Goal: Task Accomplishment & Management: Use online tool/utility

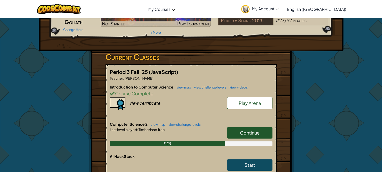
scroll to position [58, 0]
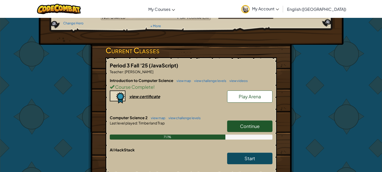
click at [239, 125] on link "Continue" at bounding box center [249, 127] width 45 height 12
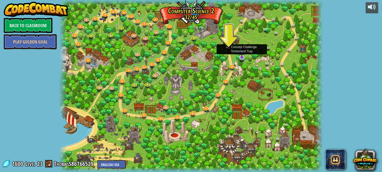
click at [243, 57] on img at bounding box center [242, 50] width 6 height 15
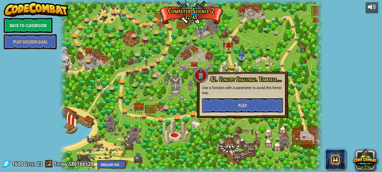
click at [245, 106] on span "Play" at bounding box center [242, 106] width 9 height 6
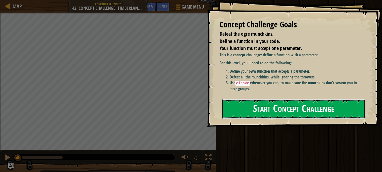
click at [276, 109] on button "Start Concept Challenge" at bounding box center [294, 109] width 144 height 20
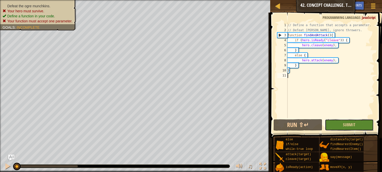
click at [351, 128] on button "Submit" at bounding box center [349, 125] width 49 height 12
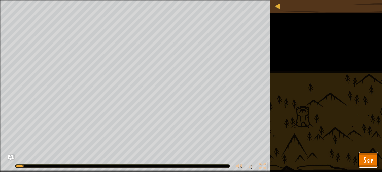
click at [371, 163] on span "Skip" at bounding box center [369, 160] width 10 height 10
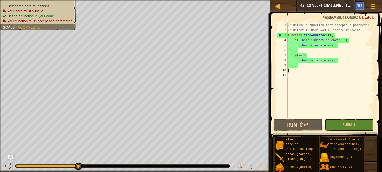
click at [315, 67] on div "// Define a function that accepts a parameter. // Defeat [PERSON_NAME], ignore …" at bounding box center [331, 76] width 88 height 106
click at [340, 58] on div "// Define a function that accepts a parameter. // Defeat [PERSON_NAME], ignore …" at bounding box center [331, 76] width 88 height 106
click at [340, 61] on div "// Define a function that accepts a parameter. // Defeat [PERSON_NAME], ignore …" at bounding box center [331, 76] width 88 height 106
type textarea "hero.attack(enemy);"
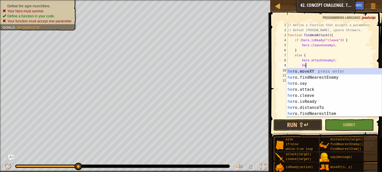
scroll to position [2, 1]
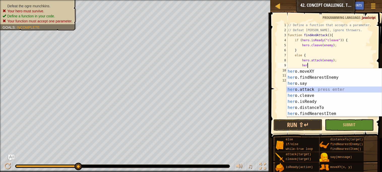
click at [309, 89] on div "her o.moveXY press enter her o.findNearestEnemy press enter her o.say press ent…" at bounding box center [334, 99] width 95 height 61
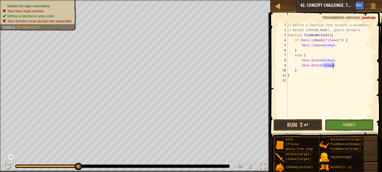
click at [343, 128] on button "Submit" at bounding box center [349, 125] width 49 height 12
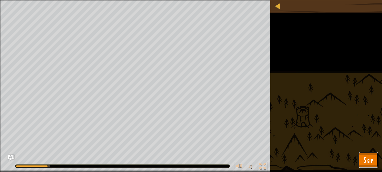
click at [365, 162] on span "Skip" at bounding box center [369, 160] width 10 height 10
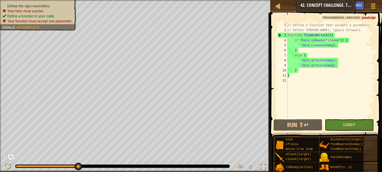
type textarea "function findAndAttack(){"
click at [336, 35] on div "// Define a function that accepts a parameter. // Defeat [PERSON_NAME], ignore …" at bounding box center [331, 76] width 88 height 106
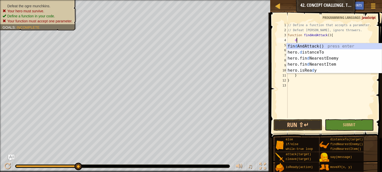
scroll to position [2, 1]
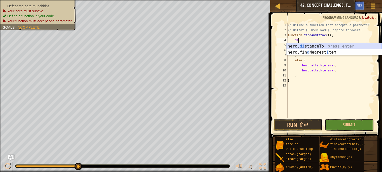
click at [342, 44] on div "hero. di stanceTo press enter hero.fin d Nearest I tem press enter" at bounding box center [334, 55] width 95 height 24
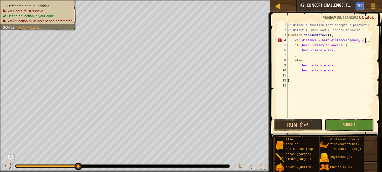
scroll to position [2, 7]
click at [346, 125] on span "Submit" at bounding box center [349, 125] width 12 height 6
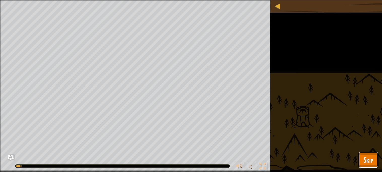
click at [368, 166] on button "Skip" at bounding box center [369, 160] width 20 height 16
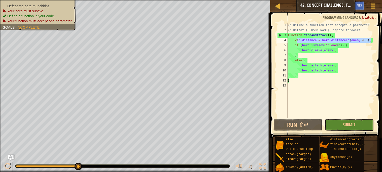
drag, startPoint x: 373, startPoint y: 40, endPoint x: 296, endPoint y: 39, distance: 76.9
click at [296, 39] on div "// Define a function that accepts a parameter. // Defeat [PERSON_NAME], ignore …" at bounding box center [331, 76] width 88 height 106
type textarea "v"
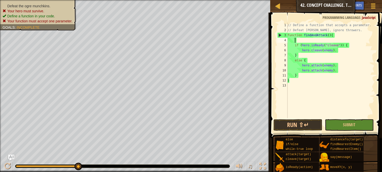
scroll to position [2, 0]
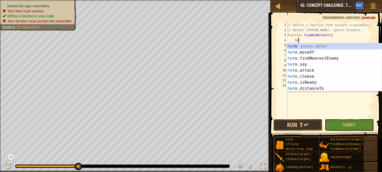
type textarea "her"
click at [313, 58] on div "her o press enter her o.moveXY press enter her o.findNearestEnemy press enter h…" at bounding box center [334, 73] width 95 height 61
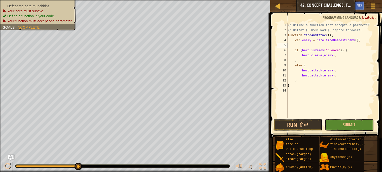
scroll to position [2, 0]
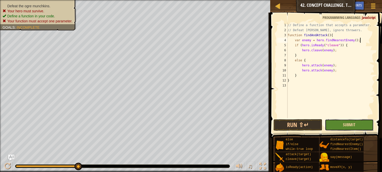
click at [344, 127] on span "Submit" at bounding box center [349, 125] width 12 height 6
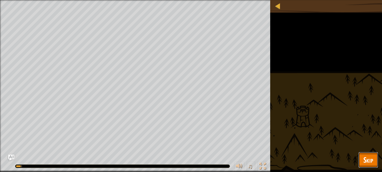
click at [366, 161] on span "Skip" at bounding box center [369, 160] width 10 height 10
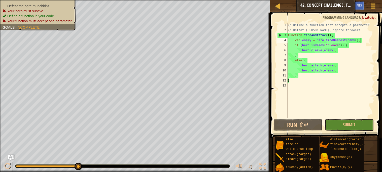
click at [365, 40] on div "// Define a function that accepts a parameter. // Defeat [PERSON_NAME], ignore …" at bounding box center [331, 76] width 88 height 106
click at [362, 127] on button "Submit" at bounding box center [349, 125] width 49 height 12
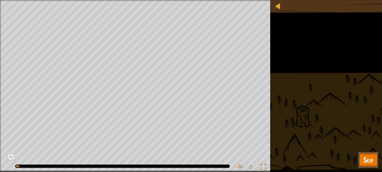
click at [367, 163] on span "Skip" at bounding box center [369, 160] width 10 height 10
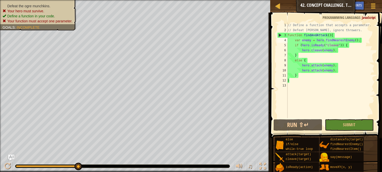
type textarea "if (hero.isReady("cleave")) {"
drag, startPoint x: 353, startPoint y: 45, endPoint x: 295, endPoint y: 47, distance: 58.5
click at [295, 47] on div "// Define a function that accepts a parameter. // Defeat [PERSON_NAME], ignore …" at bounding box center [331, 76] width 88 height 106
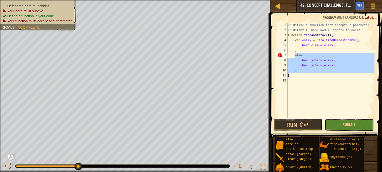
drag, startPoint x: 297, startPoint y: 75, endPoint x: 295, endPoint y: 57, distance: 17.9
click at [295, 57] on div "// Define a function that accepts a parameter. // Defeat [PERSON_NAME], ignore …" at bounding box center [331, 76] width 88 height 106
type textarea "else { hero.attack(enemy);"
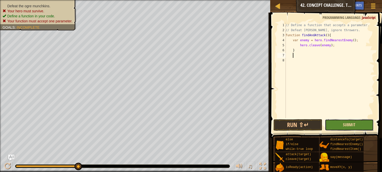
click at [349, 124] on span "Submit" at bounding box center [349, 125] width 12 height 6
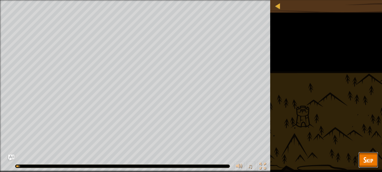
click at [367, 159] on span "Skip" at bounding box center [369, 160] width 10 height 10
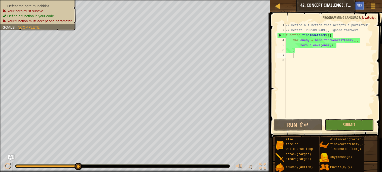
type textarea "var enemy = hero.findNearestEnemy();"
click at [364, 40] on div "// Define a function that accepts a parameter. // Defeat [PERSON_NAME], ignore …" at bounding box center [330, 76] width 90 height 106
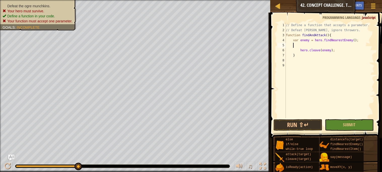
scroll to position [2, 1]
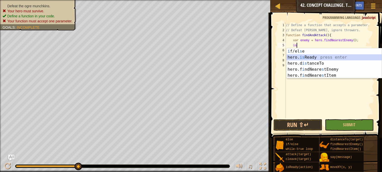
click at [329, 58] on div "i f/el s e press enter hero. is Ready press enter hero.d is tanceTo press enter…" at bounding box center [334, 69] width 95 height 42
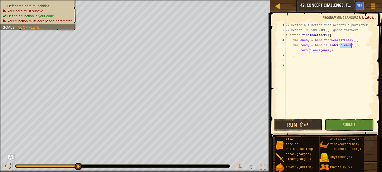
click at [338, 52] on div "// Define a function that accepts a parameter. // Defeat [PERSON_NAME], ignore …" at bounding box center [330, 76] width 90 height 106
type textarea "hero.cleave(enemy);"
click at [305, 59] on div "// Define a function that accepts a parameter. // Defeat [PERSON_NAME], ignore …" at bounding box center [330, 76] width 90 height 106
click at [344, 56] on div "// Define a function that accepts a parameter. // Defeat [PERSON_NAME], ignore …" at bounding box center [330, 76] width 90 height 106
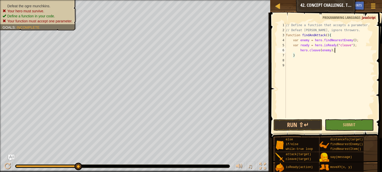
click at [341, 50] on div "// Define a function that accepts a parameter. // Defeat [PERSON_NAME], ignore …" at bounding box center [330, 76] width 90 height 106
type textarea "hero.cleave(enemy);"
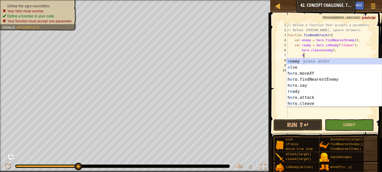
scroll to position [2, 1]
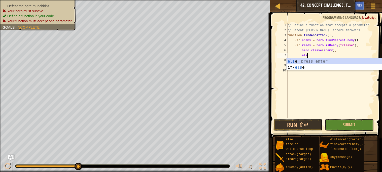
type textarea "else"
click at [351, 62] on div "else press enter if/ else press enter" at bounding box center [334, 70] width 95 height 24
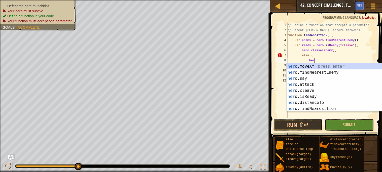
scroll to position [2, 2]
click at [316, 84] on div "her o.moveXY press enter her o.findNearestEnemy press enter her o.say press ent…" at bounding box center [334, 94] width 95 height 61
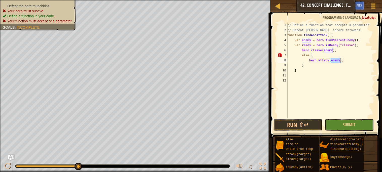
click at [339, 49] on div "// Define a function that accepts a parameter. // Defeat [PERSON_NAME], ignore …" at bounding box center [331, 76] width 88 height 106
type textarea "hero.cleave(enemy);"
click at [298, 75] on div "// Define a function that accepts a parameter. // Defeat [PERSON_NAME], ignore …" at bounding box center [331, 76] width 88 height 106
type textarea "}"
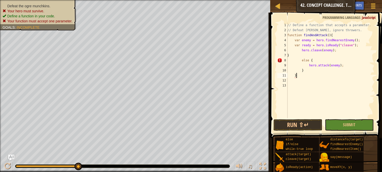
scroll to position [2, 0]
click at [351, 121] on button "Submit" at bounding box center [349, 125] width 49 height 12
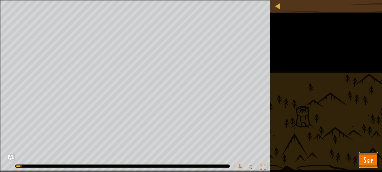
click at [374, 167] on button "Skip" at bounding box center [369, 160] width 20 height 16
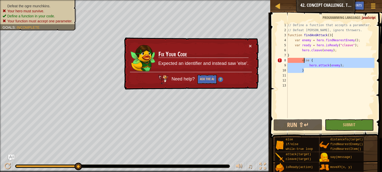
drag, startPoint x: 314, startPoint y: 69, endPoint x: 304, endPoint y: 59, distance: 14.1
click at [304, 59] on div "// Define a function that accepts a parameter. // Defeat [PERSON_NAME], ignore …" at bounding box center [331, 76] width 88 height 106
type textarea "e"
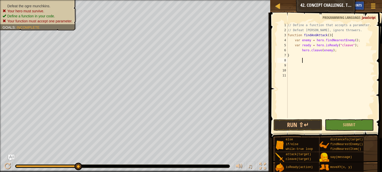
click at [353, 4] on div "Hints" at bounding box center [357, 5] width 13 height 9
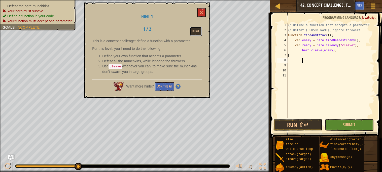
click at [196, 31] on button "Next" at bounding box center [196, 31] width 12 height 9
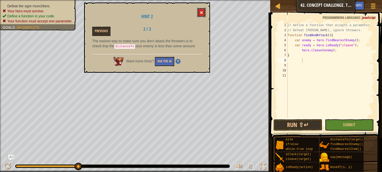
click at [200, 13] on button at bounding box center [201, 12] width 9 height 9
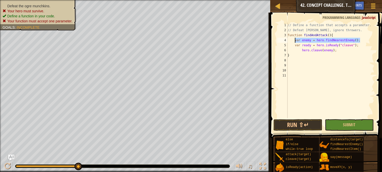
drag, startPoint x: 361, startPoint y: 41, endPoint x: 296, endPoint y: 42, distance: 64.3
click at [296, 42] on div "// Define a function that accepts a parameter. // Defeat [PERSON_NAME], ignore …" at bounding box center [331, 76] width 88 height 106
type textarea "v"
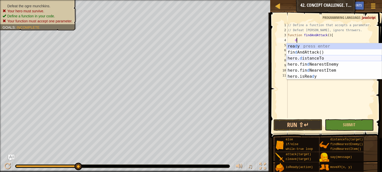
click at [314, 59] on div "[PERSON_NAME] press enter fin d [PERSON_NAME]() press enter hero. d istanceTo p…" at bounding box center [334, 67] width 95 height 48
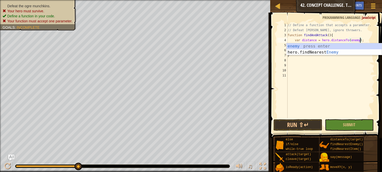
scroll to position [2, 6]
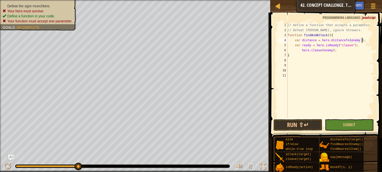
type textarea "var distance = hero.distanceTo(enemy);"
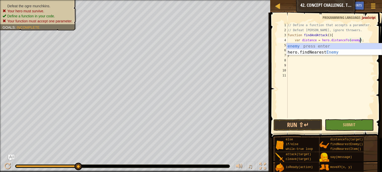
click at [372, 38] on div "// Define a function that accepts a parameter. // Defeat [PERSON_NAME], ignore …" at bounding box center [331, 76] width 88 height 106
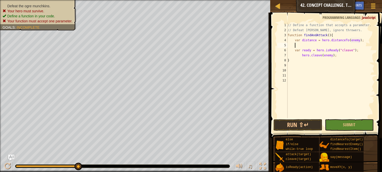
scroll to position [2, 0]
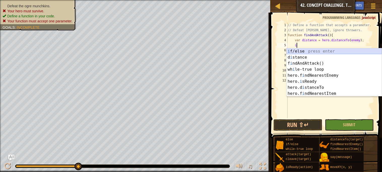
click at [322, 53] on div "i f/else press enter d i stance press enter f i ndAndAttack() press enter wh i …" at bounding box center [334, 78] width 95 height 61
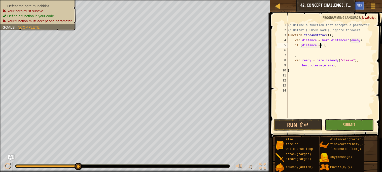
scroll to position [2, 3]
type textarea "if (distance < 5) {"
click at [315, 50] on div "// Define a function that accepts a parameter. // Defeat [PERSON_NAME], ignore …" at bounding box center [331, 76] width 88 height 106
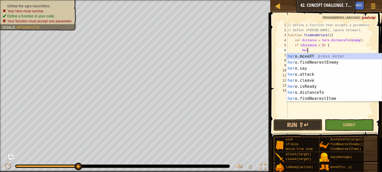
scroll to position [2, 1]
click at [315, 79] on div "her o.moveXY press enter her o.findNearestEnemy press enter her o.say press ent…" at bounding box center [334, 83] width 95 height 61
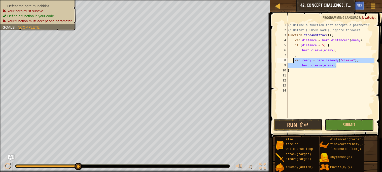
drag, startPoint x: 341, startPoint y: 66, endPoint x: 293, endPoint y: 61, distance: 47.5
click at [293, 61] on div "// Define a function that accepts a parameter. // Defeat [PERSON_NAME], ignore …" at bounding box center [331, 76] width 88 height 106
type textarea "var ready = hero.isReady("cleave"); hero.cleave(enemy);"
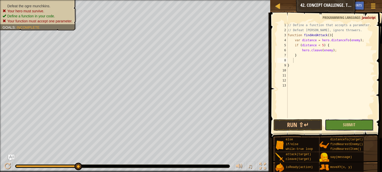
click at [348, 128] on button "Submit" at bounding box center [349, 125] width 49 height 12
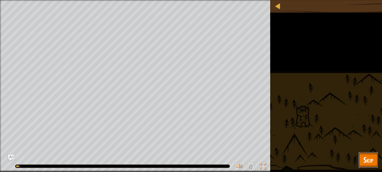
click at [373, 162] on span "Skip" at bounding box center [369, 160] width 10 height 10
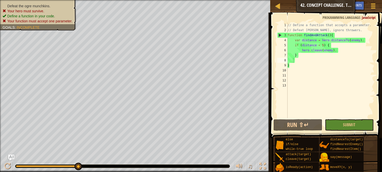
type textarea "if (distance < 5) {"
click at [337, 47] on div "// Define a function that accepts a parameter. // Defeat [PERSON_NAME], ignore …" at bounding box center [331, 76] width 88 height 106
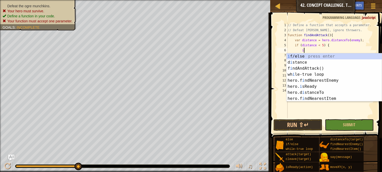
scroll to position [2, 1]
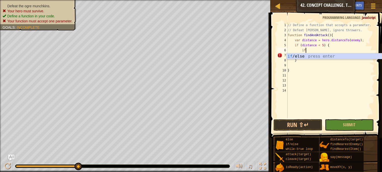
type textarea "i"
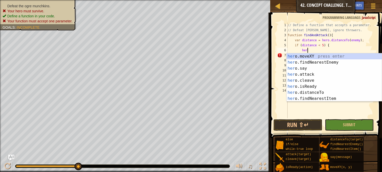
scroll to position [2, 1]
click at [311, 86] on div "her o.moveXY press enter her o.findNearestEnemy press enter her o.say press ent…" at bounding box center [334, 83] width 95 height 61
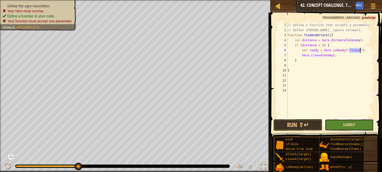
click at [350, 127] on button "Submit" at bounding box center [349, 125] width 49 height 12
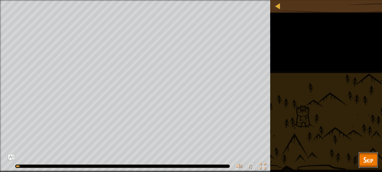
click at [369, 156] on span "Skip" at bounding box center [369, 160] width 10 height 10
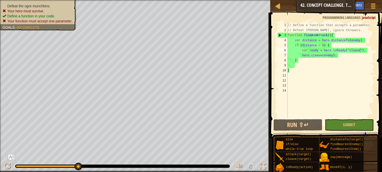
click at [345, 7] on span "Ask AI" at bounding box center [344, 5] width 9 height 5
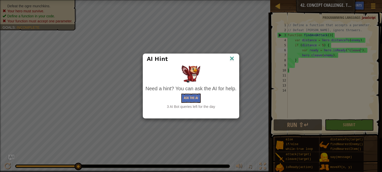
click at [231, 59] on img at bounding box center [232, 59] width 7 height 8
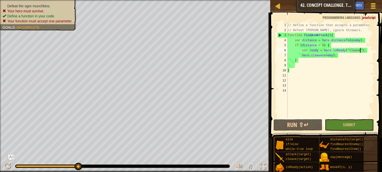
click at [376, 5] on div at bounding box center [373, 5] width 7 height 7
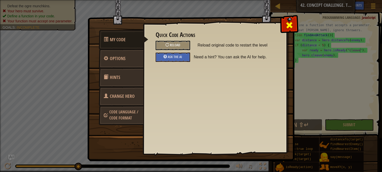
click at [290, 26] on span at bounding box center [290, 25] width 8 height 8
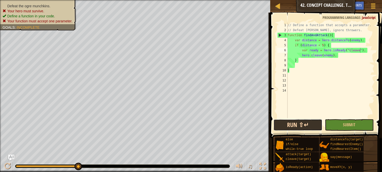
click at [298, 121] on button "Run ⇧↵" at bounding box center [298, 125] width 49 height 12
click at [340, 35] on div "// Define a function that accepts a parameter. // Defeat [PERSON_NAME], ignore …" at bounding box center [331, 76] width 88 height 106
type textarea "function findAndAttack(){"
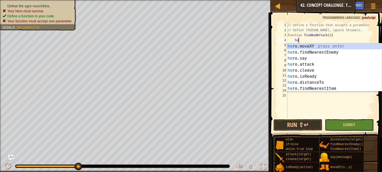
type textarea "her"
click at [342, 52] on div "her o.moveXY press enter her o.findNearestEnemy press enter her o.say press ent…" at bounding box center [334, 73] width 95 height 61
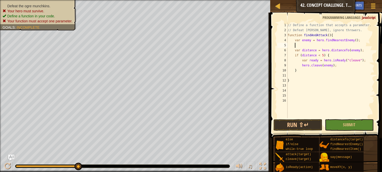
scroll to position [2, 0]
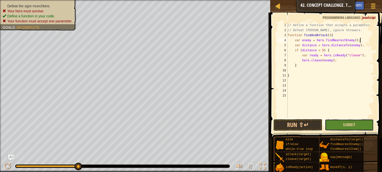
click at [338, 127] on button "Submit" at bounding box center [349, 125] width 49 height 12
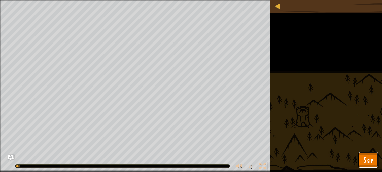
click at [367, 160] on span "Skip" at bounding box center [369, 160] width 10 height 10
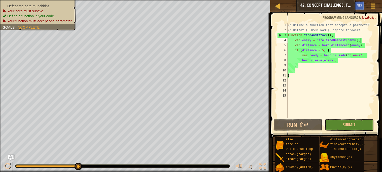
type textarea "function findAndAttack(){"
click at [343, 34] on div "// Define a function that accepts a parameter. // Defeat [PERSON_NAME], ignore …" at bounding box center [331, 76] width 88 height 106
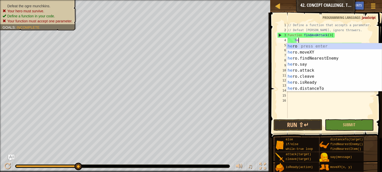
scroll to position [2, 1]
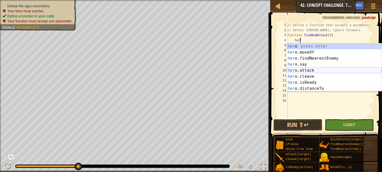
click at [314, 72] on div "her o press enter her o.moveXY press enter her o.findNearestEnemy press enter h…" at bounding box center [334, 73] width 95 height 61
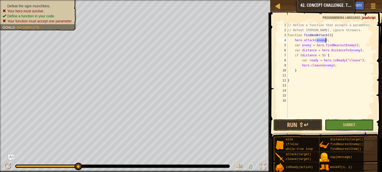
click at [356, 123] on button "Submit" at bounding box center [349, 125] width 49 height 12
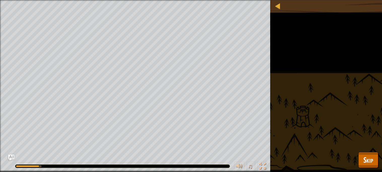
click at [328, 29] on div "Defeat the ogre munchkins. Your hero must survive. Define a function in your co…" at bounding box center [191, 86] width 382 height 172
click at [368, 157] on span "Skip" at bounding box center [369, 160] width 10 height 10
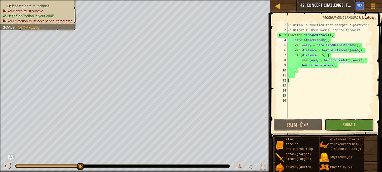
click at [338, 40] on div "// Define a function that accepts a parameter. // Defeat [PERSON_NAME], ignore …" at bounding box center [331, 76] width 88 height 106
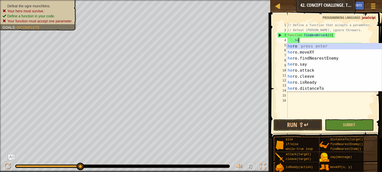
type textarea "h"
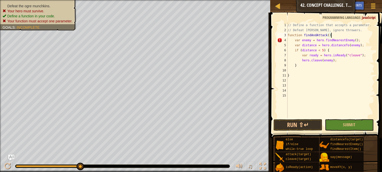
type textarea "function findAndAttack(){"
click at [325, 71] on div "// Define a function that accepts a parameter. // Defeat [PERSON_NAME], ignore …" at bounding box center [331, 76] width 88 height 106
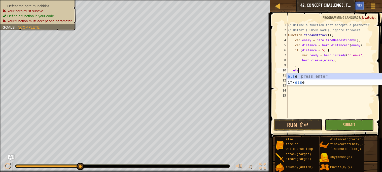
type textarea "else"
click at [317, 76] on div "else press enter if/ else press enter" at bounding box center [334, 86] width 95 height 24
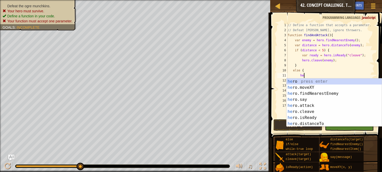
scroll to position [2, 1]
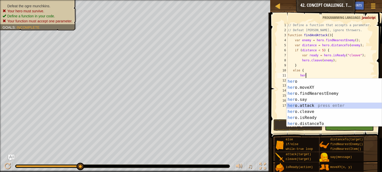
click at [307, 107] on div "her o press enter her o.moveXY press enter her o.findNearestEnemy press enter h…" at bounding box center [334, 109] width 95 height 61
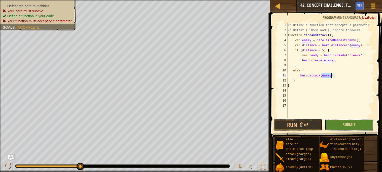
click at [353, 130] on button "Submit" at bounding box center [349, 125] width 49 height 12
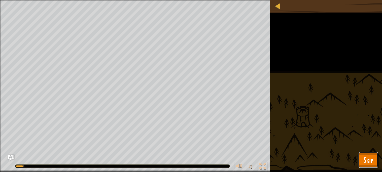
click at [369, 159] on span "Skip" at bounding box center [369, 160] width 10 height 10
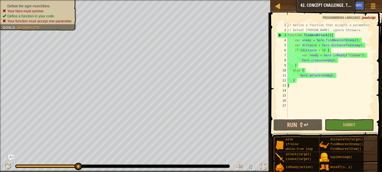
click at [327, 34] on div "// Define a function that accepts a parameter. // Defeat [PERSON_NAME], ignore …" at bounding box center [331, 76] width 88 height 106
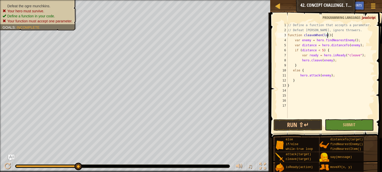
scroll to position [2, 3]
click at [334, 34] on div "// Define a function that accepts a parameter. // Defeat [PERSON_NAME], ignore …" at bounding box center [331, 76] width 88 height 106
drag, startPoint x: 362, startPoint y: 38, endPoint x: 296, endPoint y: 41, distance: 66.4
click at [296, 41] on div "// Define a function that accepts a parameter. // Defeat [PERSON_NAME], ignore …" at bounding box center [331, 76] width 88 height 106
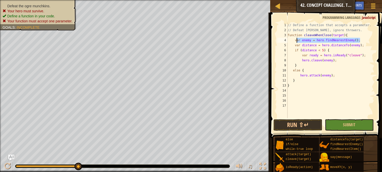
type textarea "var enemy = hero.findNearestEnemy();"
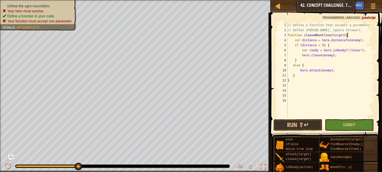
click at [319, 44] on div "// Define a function that accepts a parameter. // Defeat [PERSON_NAME], ignore …" at bounding box center [331, 76] width 88 height 106
click at [319, 49] on div "hero. distanceTo press enter" at bounding box center [334, 57] width 95 height 18
drag, startPoint x: 368, startPoint y: 49, endPoint x: 303, endPoint y: 51, distance: 64.8
click at [303, 51] on div "// Define a function that accepts a parameter. // Defeat [PERSON_NAME], ignore …" at bounding box center [331, 76] width 88 height 106
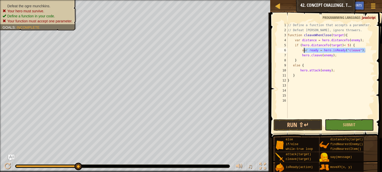
type textarea "var ready = hero.isReady("cleave");"
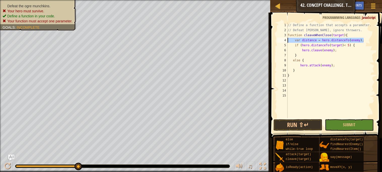
drag, startPoint x: 365, startPoint y: 38, endPoint x: 287, endPoint y: 41, distance: 78.0
click at [287, 41] on div "if (hero.distanceTo(target)< 5) { 1 2 3 4 5 6 7 8 9 10 11 12 13 14 15 // Define…" at bounding box center [326, 71] width 98 height 96
type textarea "var distance = hero.distanceTo(enemy);"
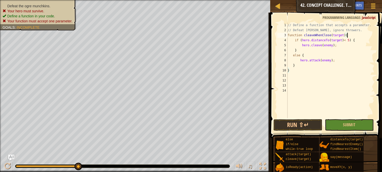
click at [334, 44] on div "// Define a function that accepts a parameter. // Defeat [PERSON_NAME], ignore …" at bounding box center [331, 76] width 88 height 106
click at [331, 59] on div "// Define a function that accepts a parameter. // Defeat [PERSON_NAME], ignore …" at bounding box center [331, 76] width 88 height 106
type textarea "hero.attack(target);"
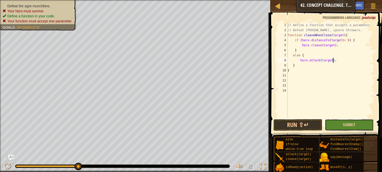
click at [351, 121] on button "Submit" at bounding box center [349, 125] width 49 height 12
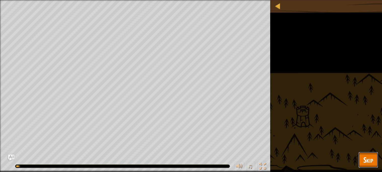
click at [375, 165] on button "Skip" at bounding box center [369, 160] width 20 height 16
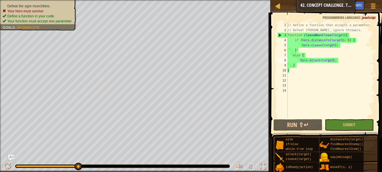
click at [296, 77] on div "// Define a function that accepts a parameter. // Defeat [PERSON_NAME], ignore …" at bounding box center [331, 76] width 88 height 106
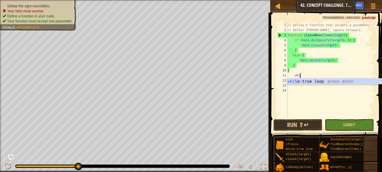
scroll to position [2, 1]
type textarea "while"
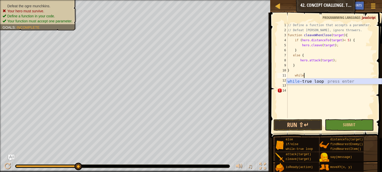
click at [314, 82] on div "while -true loop press enter" at bounding box center [334, 88] width 95 height 18
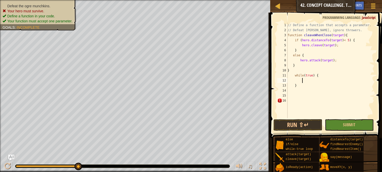
scroll to position [2, 1]
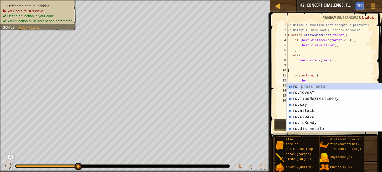
type textarea "her"
click at [327, 100] on div "her o press enter her o.moveXY press enter her o.findNearestEnemy press enter h…" at bounding box center [334, 114] width 95 height 61
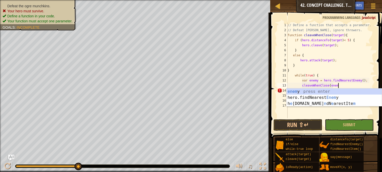
scroll to position [2, 4]
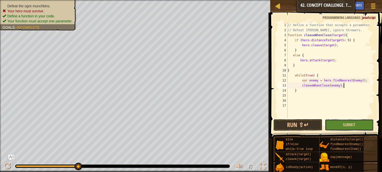
click at [349, 120] on button "Submit" at bounding box center [349, 125] width 49 height 12
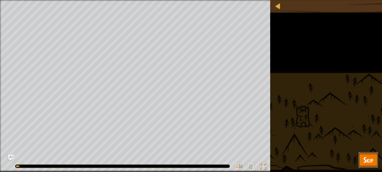
click at [371, 167] on button "Skip" at bounding box center [369, 160] width 20 height 16
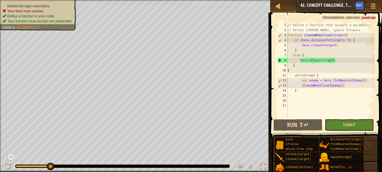
scroll to position [2, 0]
click at [296, 67] on div "// Define a function that accepts a parameter. // Defeat [PERSON_NAME], ignore …" at bounding box center [331, 76] width 88 height 106
click at [292, 73] on div "// Define a function that accepts a parameter. // Defeat [PERSON_NAME], ignore …" at bounding box center [331, 76] width 88 height 106
click at [291, 71] on div "// Define a function that accepts a parameter. // Defeat [PERSON_NAME], ignore …" at bounding box center [331, 76] width 88 height 106
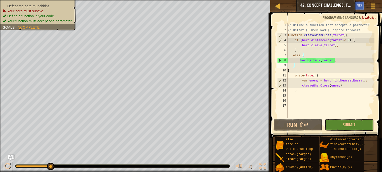
click at [302, 67] on div "// Define a function that accepts a parameter. // Defeat [PERSON_NAME], ignore …" at bounding box center [331, 76] width 88 height 106
type textarea "}"
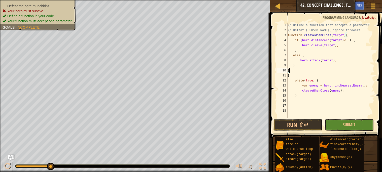
scroll to position [2, 0]
click at [306, 50] on div "// Define a function that accepts a parameter. // Defeat [PERSON_NAME], ignore …" at bounding box center [331, 76] width 88 height 106
type textarea "}"
click at [290, 72] on div "// Define a function that accepts a parameter. // Defeat [PERSON_NAME], ignore …" at bounding box center [331, 76] width 88 height 106
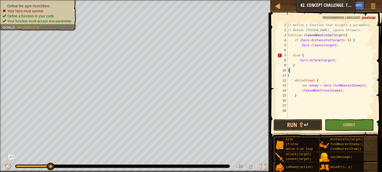
click at [287, 70] on div "10" at bounding box center [283, 70] width 10 height 5
type textarea "}"
click at [354, 125] on span "Submit" at bounding box center [349, 125] width 12 height 6
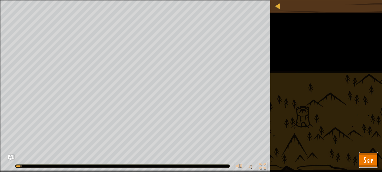
click at [376, 164] on button "Skip" at bounding box center [369, 160] width 20 height 16
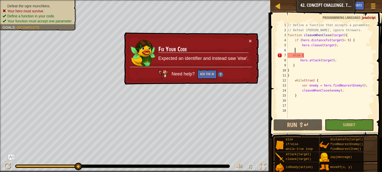
click at [303, 49] on div "// Define a function that accepts a parameter. // Defeat [PERSON_NAME], ignore …" at bounding box center [331, 76] width 88 height 106
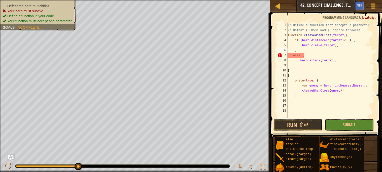
scroll to position [2, 0]
click at [292, 70] on div "// Define a function that accepts a parameter. // Defeat [PERSON_NAME], ignore …" at bounding box center [331, 76] width 88 height 106
type textarea "}"
click at [344, 124] on span "Submit" at bounding box center [349, 125] width 12 height 6
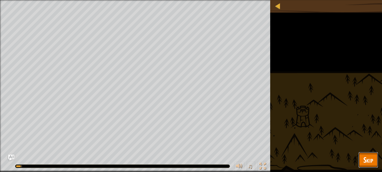
click at [366, 164] on span "Skip" at bounding box center [369, 160] width 10 height 10
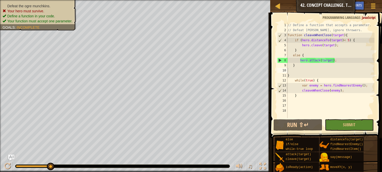
type textarea "if (hero.distanceTo(target)< 5) {"
click at [360, 41] on div "// Define a function that accepts a parameter. // Defeat [PERSON_NAME], ignore …" at bounding box center [331, 76] width 88 height 106
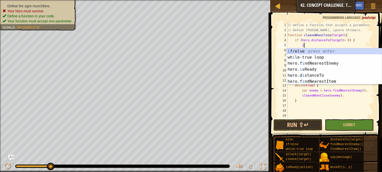
scroll to position [2, 1]
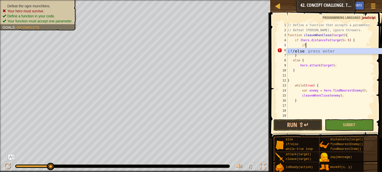
type textarea "i"
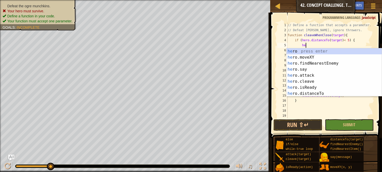
scroll to position [2, 1]
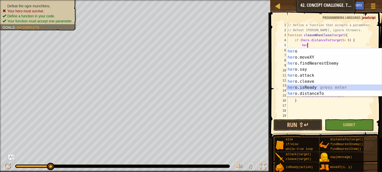
click at [309, 85] on div "her o press enter her o.moveXY press enter her o.findNearestEnemy press enter h…" at bounding box center [334, 78] width 95 height 61
type textarea "var ready = hero.isReady("cleave");"
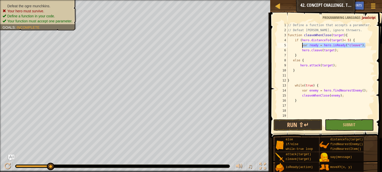
drag, startPoint x: 370, startPoint y: 45, endPoint x: 303, endPoint y: 47, distance: 67.1
click at [303, 47] on div "// Define a function that accepts a parameter. // Defeat [PERSON_NAME], ignore …" at bounding box center [331, 76] width 88 height 106
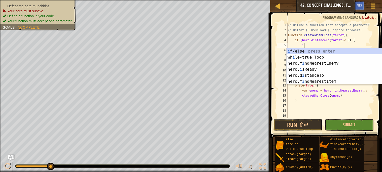
scroll to position [2, 1]
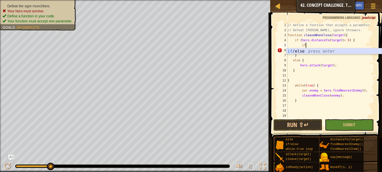
click at [304, 51] on div "if /else press enter" at bounding box center [334, 57] width 95 height 18
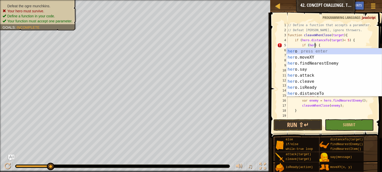
scroll to position [2, 2]
click at [316, 85] on div "her o press enter her o.moveXY press enter her o.findNearestEnemy press enter h…" at bounding box center [334, 78] width 95 height 61
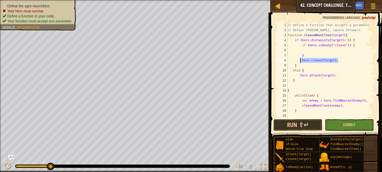
drag, startPoint x: 343, startPoint y: 59, endPoint x: 302, endPoint y: 61, distance: 40.9
click at [302, 61] on div "// Define a function that accepts a parameter. // Defeat [PERSON_NAME], ignore …" at bounding box center [331, 76] width 88 height 106
type textarea "hero.cleave(target);"
click at [310, 51] on div "// Define a function that accepts a parameter. // Defeat [PERSON_NAME], ignore …" at bounding box center [331, 76] width 88 height 106
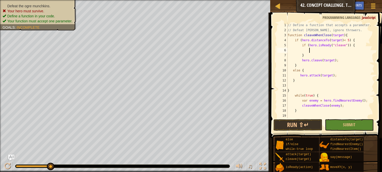
paste textarea "hero.cleave(target);"
drag, startPoint x: 341, startPoint y: 62, endPoint x: 303, endPoint y: 59, distance: 38.4
click at [303, 59] on div "// Define a function that accepts a parameter. // Defeat [PERSON_NAME], ignore …" at bounding box center [331, 76] width 88 height 106
type textarea "hero.cleave(target);"
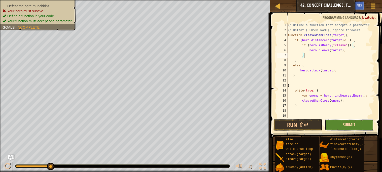
click at [350, 123] on span "Submit" at bounding box center [349, 125] width 12 height 6
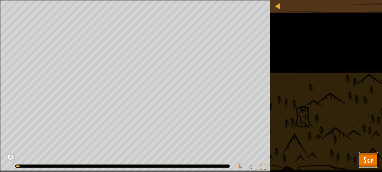
click at [374, 156] on button "Skip" at bounding box center [369, 160] width 20 height 16
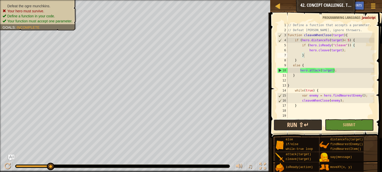
click at [298, 128] on button "Run ⇧↵" at bounding box center [298, 125] width 49 height 12
click at [346, 40] on div "// Define a function that accepts a parameter. // Defeat [PERSON_NAME], ignore …" at bounding box center [331, 76] width 88 height 106
click at [345, 40] on div "// Define a function that accepts a parameter. // Defeat [PERSON_NAME], ignore …" at bounding box center [331, 76] width 88 height 106
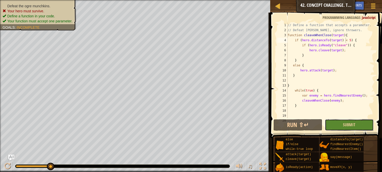
click at [342, 124] on button "Submit" at bounding box center [349, 125] width 49 height 12
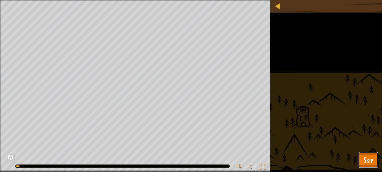
click at [360, 161] on button "Skip" at bounding box center [369, 160] width 20 height 16
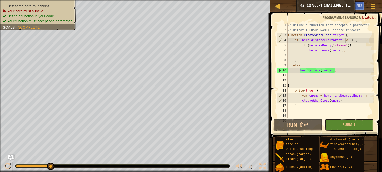
scroll to position [0, 0]
click at [338, 5] on button "Ask AI" at bounding box center [345, 5] width 14 height 9
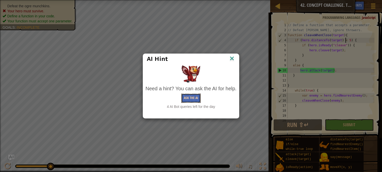
click at [198, 97] on button "Ask the AI" at bounding box center [191, 98] width 19 height 9
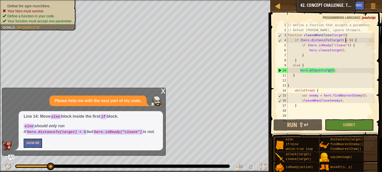
click at [52, 117] on code "else" at bounding box center [55, 116] width 11 height 5
click at [316, 52] on div "// Define a function that accepts a parameter. // Defeat [PERSON_NAME], ignore …" at bounding box center [331, 76] width 88 height 106
click at [317, 54] on div "// Define a function that accepts a parameter. // Defeat [PERSON_NAME], ignore …" at bounding box center [331, 76] width 88 height 106
click at [303, 62] on div "// Define a function that accepts a parameter. // Defeat [PERSON_NAME], ignore …" at bounding box center [331, 76] width 88 height 106
type textarea "}"
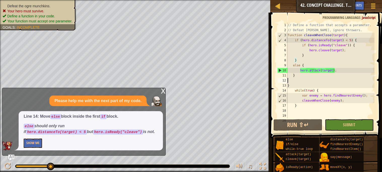
click at [305, 82] on div "// Define a function that accepts a parameter. // Defeat [PERSON_NAME], ignore …" at bounding box center [331, 76] width 88 height 106
click at [302, 78] on div "// Define a function that accepts a parameter. // Defeat [PERSON_NAME], ignore …" at bounding box center [331, 76] width 88 height 106
click at [297, 75] on div "// Define a function that accepts a parameter. // Defeat [PERSON_NAME], ignore …" at bounding box center [331, 76] width 88 height 106
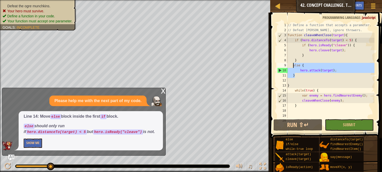
drag, startPoint x: 297, startPoint y: 75, endPoint x: 293, endPoint y: 66, distance: 10.4
click at [293, 66] on div "// Define a function that accepts a parameter. // Defeat [PERSON_NAME], ignore …" at bounding box center [331, 76] width 88 height 106
click at [301, 61] on div "// Define a function that accepts a parameter. // Defeat [PERSON_NAME], ignore …" at bounding box center [331, 76] width 88 height 106
type textarea "}"
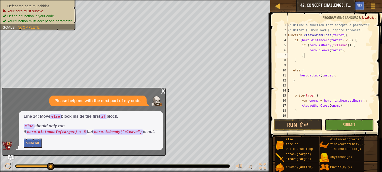
click at [308, 55] on div "// Define a function that accepts a parameter. // Defeat [PERSON_NAME], ignore …" at bounding box center [331, 76] width 88 height 106
type textarea "}"
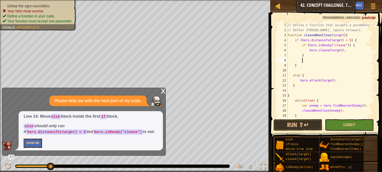
paste textarea "}"
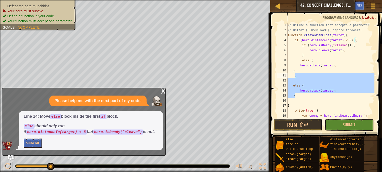
drag, startPoint x: 301, startPoint y: 95, endPoint x: 295, endPoint y: 76, distance: 19.5
click at [295, 76] on div "// Define a function that accepts a parameter. // Defeat [PERSON_NAME], ignore …" at bounding box center [331, 76] width 88 height 106
type textarea "}"
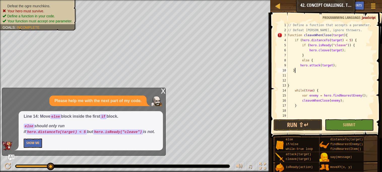
click at [298, 70] on div "// Define a function that accepts a parameter. // Defeat [PERSON_NAME], ignore …" at bounding box center [331, 76] width 88 height 106
click at [296, 85] on div "// Define a function that accepts a parameter. // Defeat [PERSON_NAME], ignore …" at bounding box center [331, 76] width 88 height 106
click at [307, 57] on div "// Define a function that accepts a parameter. // Defeat [PERSON_NAME], ignore …" at bounding box center [331, 76] width 88 height 106
type textarea "}"
click at [305, 109] on div "// Define a function that accepts a parameter. // Defeat [PERSON_NAME], ignore …" at bounding box center [331, 76] width 88 height 106
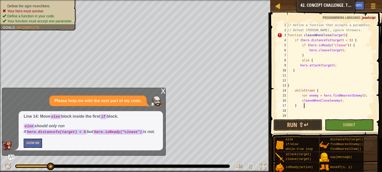
click at [304, 108] on div "// Define a function that accepts a parameter. // Defeat [PERSON_NAME], ignore …" at bounding box center [331, 76] width 88 height 106
click at [300, 106] on div "// Define a function that accepts a parameter. // Defeat [PERSON_NAME], ignore …" at bounding box center [331, 76] width 88 height 106
click at [297, 106] on div "// Define a function that accepts a parameter. // Defeat [PERSON_NAME], ignore …" at bounding box center [331, 76] width 88 height 106
click at [36, 144] on button "Show Me" at bounding box center [33, 143] width 18 height 9
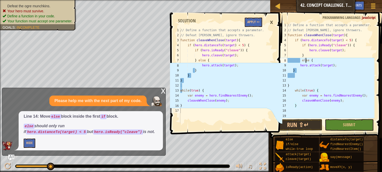
click at [306, 58] on div "// Define a function that accepts a parameter. // Defeat [PERSON_NAME], ignore …" at bounding box center [331, 76] width 88 height 106
click at [306, 56] on div "// Define a function that accepts a parameter. // Defeat [PERSON_NAME], ignore …" at bounding box center [331, 76] width 88 height 106
type textarea "}"
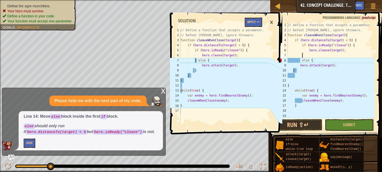
click at [300, 70] on div "// Define a function that accepts a parameter. // Defeat [PERSON_NAME], ignore …" at bounding box center [331, 76] width 88 height 106
type textarea "}"
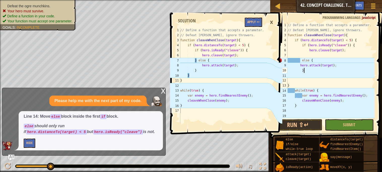
scroll to position [2, 1]
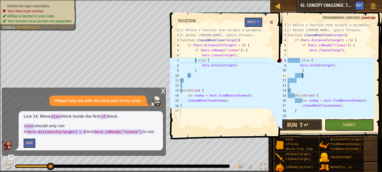
type textarea "}"
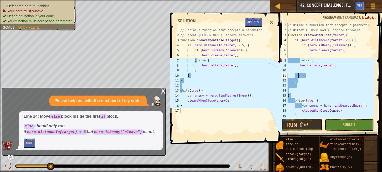
click at [299, 76] on div "// Define a function that accepts a parameter. // Defeat [PERSON_NAME], ignore …" at bounding box center [331, 76] width 88 height 106
click at [310, 124] on button "Run ⇧↵" at bounding box center [298, 125] width 49 height 12
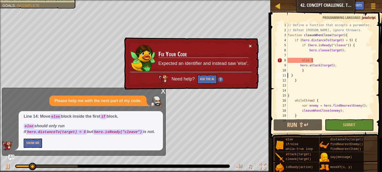
click at [251, 46] on button "×" at bounding box center [250, 45] width 3 height 5
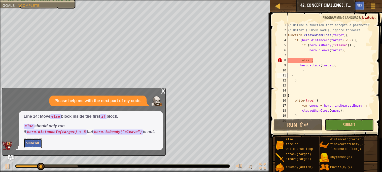
click at [29, 146] on button "Show Me" at bounding box center [33, 143] width 18 height 9
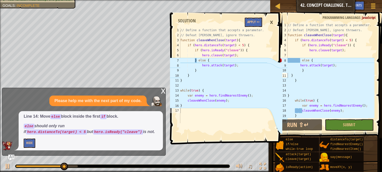
click at [292, 76] on div "// Define a function that accepts a parameter. // Defeat [PERSON_NAME], ignore …" at bounding box center [331, 76] width 88 height 106
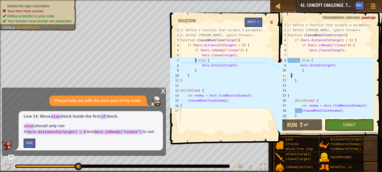
click at [290, 97] on div "// Define a function that accepts a parameter. // Defeat [PERSON_NAME], ignore …" at bounding box center [331, 76] width 88 height 106
type textarea "}"
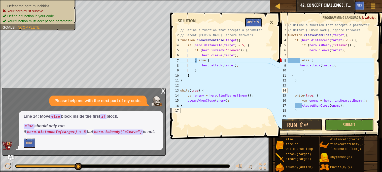
click at [258, 20] on button "Apply =>" at bounding box center [253, 22] width 17 height 9
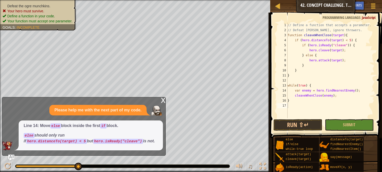
click at [298, 59] on div "// Define a function that accepts a parameter. // Defeat [PERSON_NAME], ignore …" at bounding box center [331, 76] width 88 height 106
click at [309, 64] on div "// Define a function that accepts a parameter. // Defeat [PERSON_NAME], ignore …" at bounding box center [331, 76] width 88 height 106
click at [299, 73] on div "// Define a function that accepts a parameter. // Defeat [PERSON_NAME], ignore …" at bounding box center [331, 76] width 88 height 106
click at [163, 101] on div "x" at bounding box center [163, 100] width 5 height 5
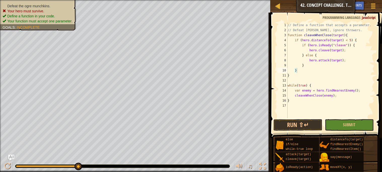
click at [293, 76] on div "// Define a function that accepts a parameter. // Defeat [PERSON_NAME], ignore …" at bounding box center [331, 76] width 88 height 106
click at [303, 70] on div "// Define a function that accepts a parameter. // Defeat [PERSON_NAME], ignore …" at bounding box center [331, 76] width 88 height 106
click at [304, 56] on div "// Define a function that accepts a parameter. // Defeat [PERSON_NAME], ignore …" at bounding box center [331, 76] width 88 height 106
click at [311, 64] on div "// Define a function that accepts a parameter. // Defeat [PERSON_NAME], ignore …" at bounding box center [331, 76] width 88 height 106
click at [304, 71] on div "// Define a function that accepts a parameter. // Defeat [PERSON_NAME], ignore …" at bounding box center [331, 76] width 88 height 106
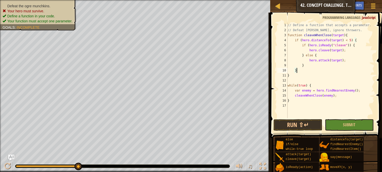
click at [296, 76] on div "// Define a function that accepts a parameter. // Defeat [PERSON_NAME], ignore …" at bounding box center [331, 76] width 88 height 106
click at [303, 70] on div "// Define a function that accepts a parameter. // Defeat [PERSON_NAME], ignore …" at bounding box center [331, 76] width 88 height 106
click at [306, 64] on div "// Define a function that accepts a parameter. // Defeat [PERSON_NAME], ignore …" at bounding box center [331, 76] width 88 height 106
click at [303, 69] on div "// Define a function that accepts a parameter. // Defeat [PERSON_NAME], ignore …" at bounding box center [331, 76] width 88 height 106
click at [296, 99] on div "// Define a function that accepts a parameter. // Defeat [PERSON_NAME], ignore …" at bounding box center [331, 76] width 88 height 106
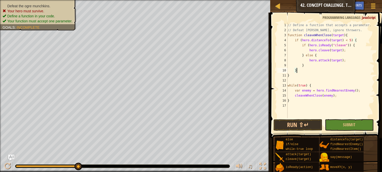
type textarea "}"
click at [335, 123] on button "Submit" at bounding box center [349, 125] width 49 height 12
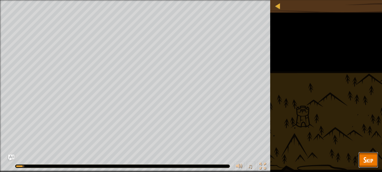
click at [369, 156] on span "Skip" at bounding box center [369, 160] width 10 height 10
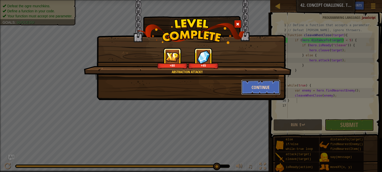
click at [267, 83] on button "Continue" at bounding box center [261, 87] width 39 height 15
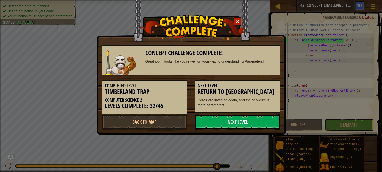
click at [239, 122] on link "Next Level" at bounding box center [237, 122] width 85 height 15
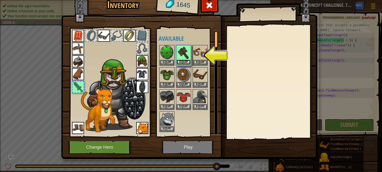
click at [182, 61] on button "Equip" at bounding box center [184, 62] width 14 height 5
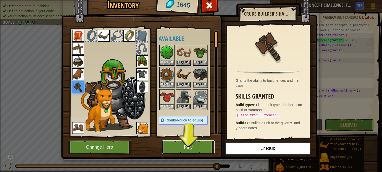
click at [195, 147] on button "Play" at bounding box center [188, 148] width 53 height 14
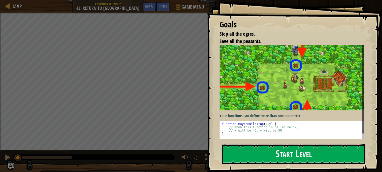
scroll to position [6, 0]
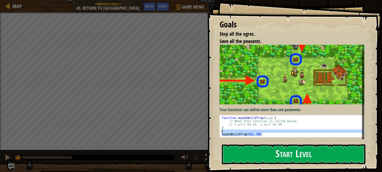
drag, startPoint x: 266, startPoint y: 133, endPoint x: 234, endPoint y: 130, distance: 31.6
click at [234, 130] on div "function maybeBuildTrap ( x , y ) { // When this function is called below, // x…" at bounding box center [292, 130] width 143 height 26
click at [248, 129] on div "function maybeBuildTrap ( x , y ) { // When this function is called below, // x…" at bounding box center [292, 130] width 143 height 26
type textarea "}"
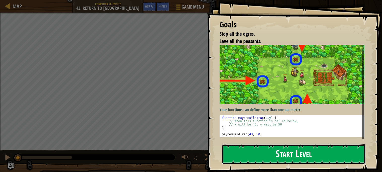
click at [274, 150] on button "Start Level" at bounding box center [294, 155] width 144 height 20
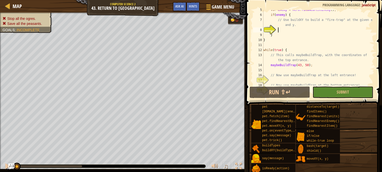
scroll to position [40, 0]
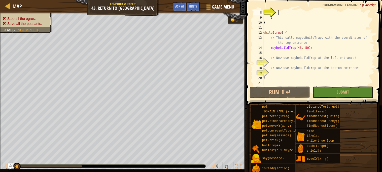
click at [288, 64] on div "} } while ( true ) { // This calls maybeBuildTrap, with the coordinates of the …" at bounding box center [319, 53] width 112 height 86
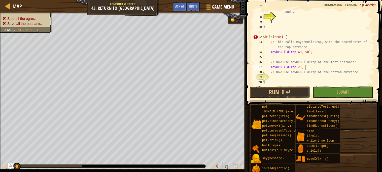
scroll to position [2, 3]
type textarea "maybeBuildTrap(25, 34)"
click at [276, 76] on div "// Use buildXY to build a "fire-trap" at the given x and y. } } while ( true ) …" at bounding box center [319, 49] width 112 height 91
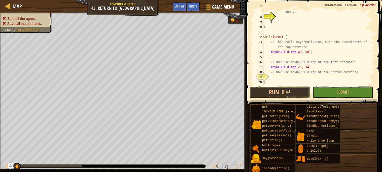
type textarea "m"
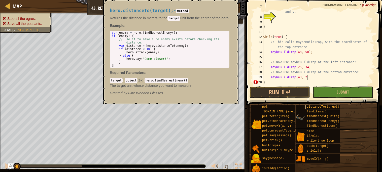
scroll to position [2, 3]
type textarea "maybeBuildTrap(43, 20)"
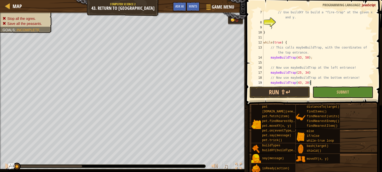
scroll to position [0, 0]
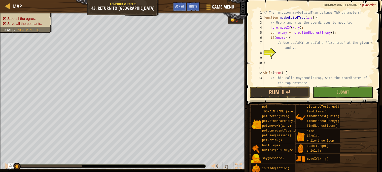
click at [283, 52] on div "// The function maybeBuildTrap defines TWO parameters! function maybeBuildTrap …" at bounding box center [319, 53] width 112 height 86
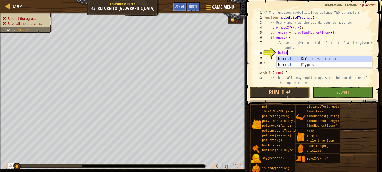
scroll to position [2, 2]
click at [293, 58] on div "hero. build XY press enter hero. build Types press enter" at bounding box center [324, 68] width 95 height 24
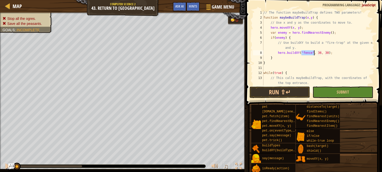
click at [312, 52] on div "// The function maybeBuildTrap defines TWO parameters! function maybeBuildTrap …" at bounding box center [319, 48] width 112 height 76
click at [339, 90] on span "Submit" at bounding box center [343, 92] width 12 height 6
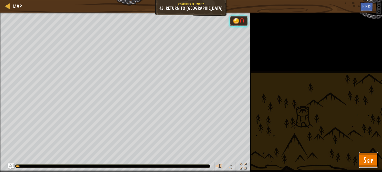
click at [377, 160] on button "Skip" at bounding box center [369, 160] width 20 height 16
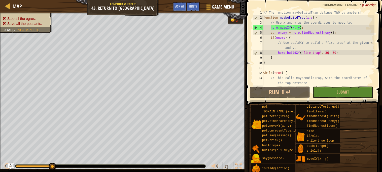
click at [330, 52] on div "// The function maybeBuildTrap defines TWO parameters! function maybeBuildTrap …" at bounding box center [319, 53] width 112 height 86
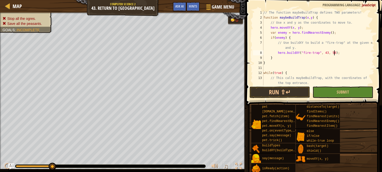
scroll to position [2, 6]
click at [333, 87] on button "Submit" at bounding box center [343, 93] width 61 height 12
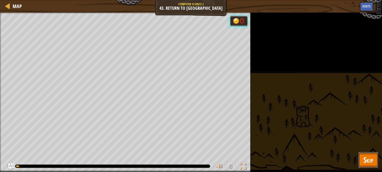
click at [368, 161] on span "Skip" at bounding box center [369, 160] width 10 height 10
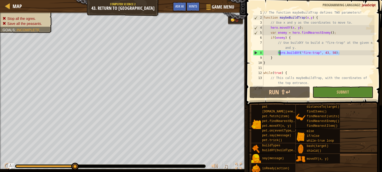
drag, startPoint x: 341, startPoint y: 53, endPoint x: 279, endPoint y: 52, distance: 61.8
click at [279, 52] on div "// The function maybeBuildTrap defines TWO parameters! function maybeBuildTrap …" at bounding box center [319, 53] width 112 height 86
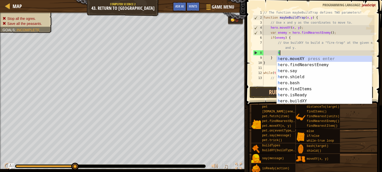
scroll to position [2, 1]
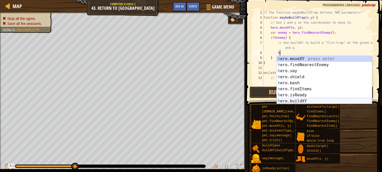
click at [295, 99] on div "h ero.moveXY press enter h ero.findNearestEnemy press enter h ero.say press ent…" at bounding box center [324, 86] width 95 height 61
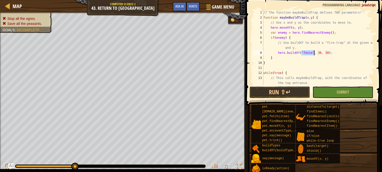
click at [312, 52] on div "// The function maybeBuildTrap defines TWO parameters! function maybeBuildTrap …" at bounding box center [319, 48] width 112 height 76
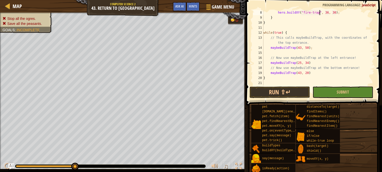
scroll to position [0, 0]
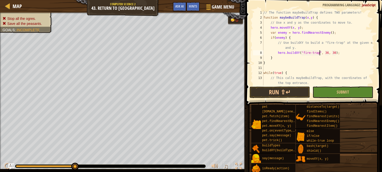
click at [329, 52] on div "// The function maybeBuildTrap defines TWO parameters! function maybeBuildTrap …" at bounding box center [319, 53] width 112 height 86
type textarea "hero.buildXY("fire-trap", x, y);"
click at [334, 90] on button "Submit" at bounding box center [343, 93] width 61 height 12
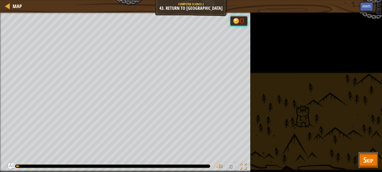
click at [362, 158] on button "Skip" at bounding box center [369, 160] width 20 height 16
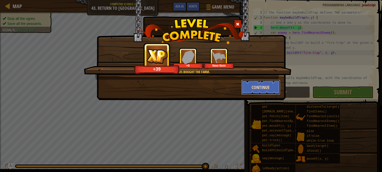
click at [252, 88] on button "Continue" at bounding box center [261, 87] width 39 height 15
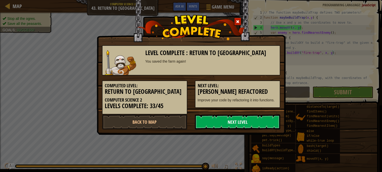
click at [253, 117] on link "Next Level" at bounding box center [237, 122] width 85 height 15
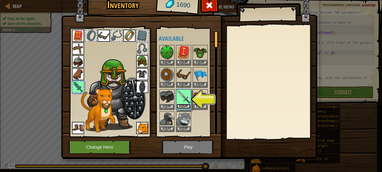
click at [186, 107] on button "Equip" at bounding box center [184, 106] width 14 height 5
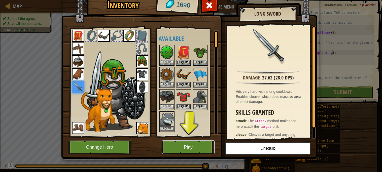
click at [184, 149] on button "Play" at bounding box center [188, 148] width 53 height 14
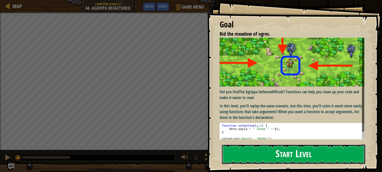
click at [307, 151] on button "Start Level" at bounding box center [294, 155] width 144 height 20
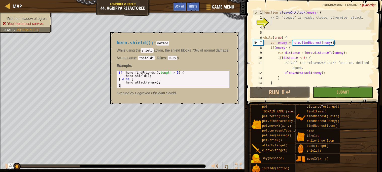
type textarea "i"
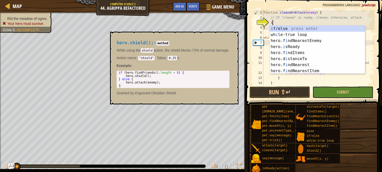
scroll to position [2, 0]
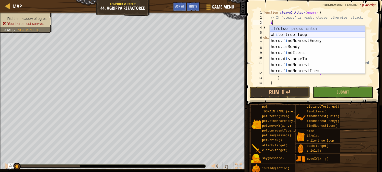
click at [276, 32] on div "i f/else press enter wh i le-true loop press enter hero.f i ndNearestEnemy pres…" at bounding box center [317, 56] width 95 height 61
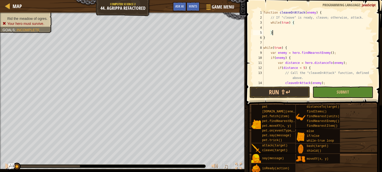
click at [273, 35] on div "function cleaveOrAttack ( enemy ) { // If "cleave" is ready, cleave; otherwise,…" at bounding box center [319, 53] width 112 height 86
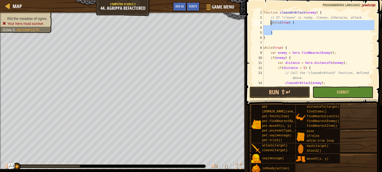
drag, startPoint x: 274, startPoint y: 35, endPoint x: 271, endPoint y: 23, distance: 12.5
click at [271, 23] on div "function cleaveOrAttack ( enemy ) { // If "cleave" is ready, cleave; otherwise,…" at bounding box center [319, 53] width 112 height 86
type textarea "while(true) {"
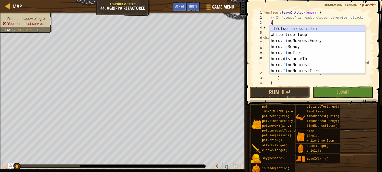
click at [285, 26] on div "i f/else press enter wh i le-true loop press enter hero.f i ndNearestEnemy pres…" at bounding box center [317, 56] width 95 height 61
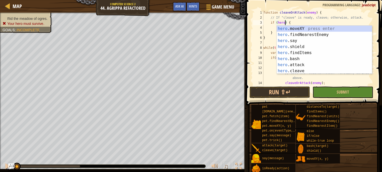
scroll to position [2, 2]
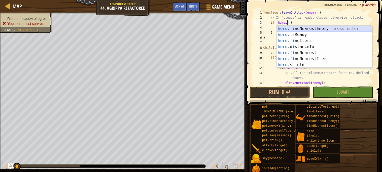
click at [292, 31] on div "hero .f i ndNearestEnemy press enter hero . i sReady press enter hero .f i ndIt…" at bounding box center [324, 53] width 95 height 54
type textarea "if (hero.findNearestEnemy()) {"
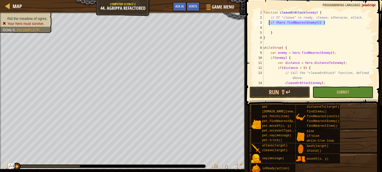
drag, startPoint x: 327, startPoint y: 23, endPoint x: 271, endPoint y: 21, distance: 56.8
click at [271, 21] on div "function cleaveOrAttack ( enemy ) { // If "cleave" is ready, cleave; otherwise,…" at bounding box center [319, 53] width 112 height 86
click at [275, 33] on div "function cleaveOrAttack ( enemy ) { // If "cleave" is ready, cleave; otherwise,…" at bounding box center [319, 53] width 112 height 86
type textarea "}"
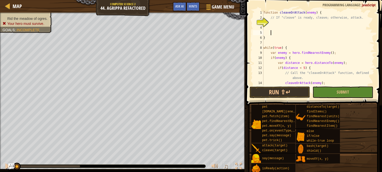
click at [277, 23] on div "function cleaveOrAttack ( enemy ) { // If "cleave" is ready, cleave; otherwise,…" at bounding box center [319, 53] width 112 height 86
type textarea "u"
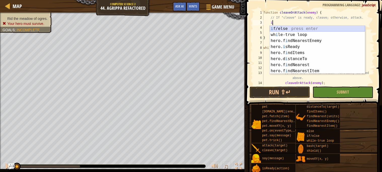
click at [284, 27] on div "i f/else press enter wh i le-true loop press enter hero.f i ndNearestEnemy pres…" at bounding box center [317, 56] width 95 height 61
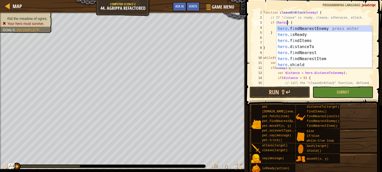
scroll to position [2, 2]
click at [304, 36] on div "hero .f i ndNearestEnemy press enter hero . i sReady press enter hero .f i ndIt…" at bounding box center [324, 53] width 95 height 54
type textarea "if (hero.isReady("cleave")) {"
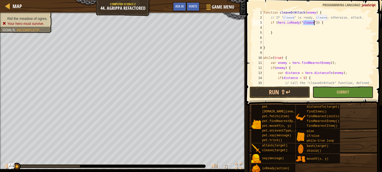
click at [294, 29] on div "function cleaveOrAttack ( enemy ) { // If "cleave" is ready, cleave; otherwise,…" at bounding box center [319, 55] width 112 height 91
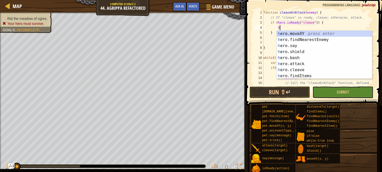
scroll to position [2, 1]
click at [301, 75] on div "her o.moveXY press enter her o.findNearestEnemy press enter her o.say press ent…" at bounding box center [324, 61] width 95 height 61
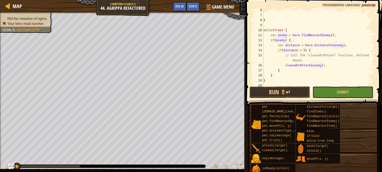
scroll to position [30, 0]
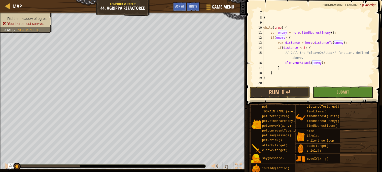
type textarea "hero.cleave(enemy);"
click at [357, 86] on span at bounding box center [315, 45] width 140 height 121
click at [358, 95] on button "Submit" at bounding box center [343, 93] width 61 height 12
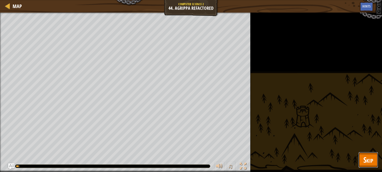
click at [370, 164] on span "Skip" at bounding box center [369, 160] width 10 height 10
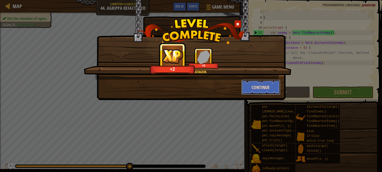
click at [262, 92] on button "Continue" at bounding box center [261, 87] width 39 height 15
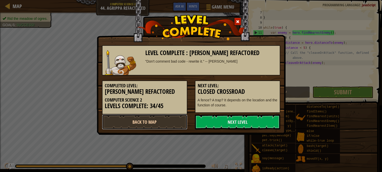
click at [151, 119] on link "Back to Map" at bounding box center [144, 122] width 85 height 15
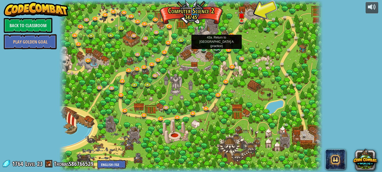
click at [217, 48] on link at bounding box center [217, 48] width 10 height 10
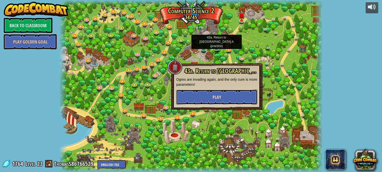
click at [234, 94] on button "Play" at bounding box center [216, 97] width 81 height 15
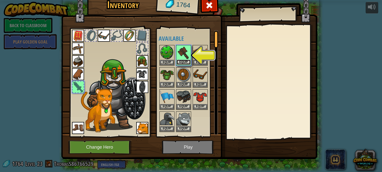
click at [182, 61] on button "Equip" at bounding box center [184, 62] width 14 height 5
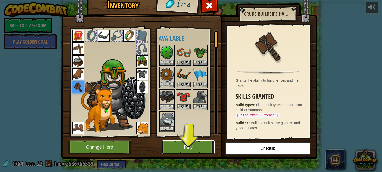
click at [190, 152] on button "Play" at bounding box center [188, 148] width 53 height 14
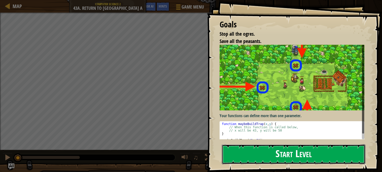
click at [253, 156] on button "Start Level" at bounding box center [294, 155] width 144 height 20
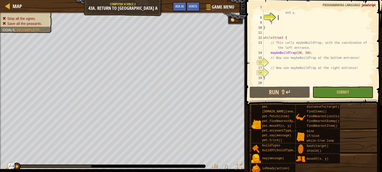
scroll to position [35, 0]
click at [300, 66] on div "// Use buildXY to build a "fire-trap" at the given x and y. } } while ( true ) …" at bounding box center [319, 50] width 112 height 91
type textarea "// Now use maybeBuildTrap at the right entrance!"
click at [294, 62] on div "// Use buildXY to build a "fire-trap" at the given x and y. } } while ( true ) …" at bounding box center [319, 50] width 112 height 91
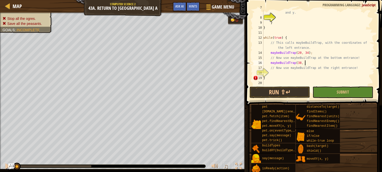
scroll to position [2, 3]
type textarea "maybeBuildTrap(38, 20)"
click at [282, 73] on div "// Use buildXY to build a "fire-trap" at the given x and y. } } while ( true ) …" at bounding box center [319, 50] width 112 height 91
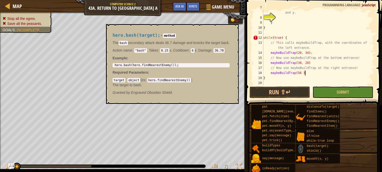
scroll to position [2, 3]
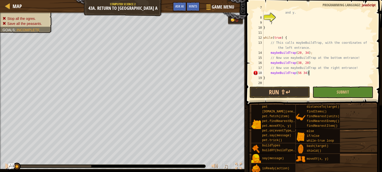
click at [299, 74] on div "// Use buildXY to build a "fire-trap" at the given x and y. } } while ( true ) …" at bounding box center [319, 50] width 112 height 91
type textarea "maybeBuildTrap(56, 34)"
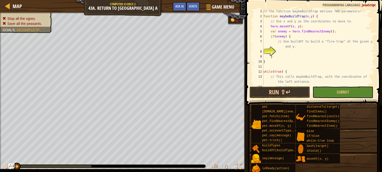
scroll to position [0, 0]
click at [282, 53] on div "// The function maybeBuildTrap defines TWO parameters! function maybeBuildTrap …" at bounding box center [319, 53] width 112 height 86
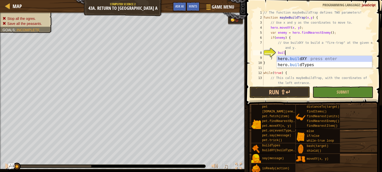
scroll to position [2, 2]
click at [308, 58] on div "hero. build XY press enter hero. build Types press enter" at bounding box center [324, 68] width 95 height 24
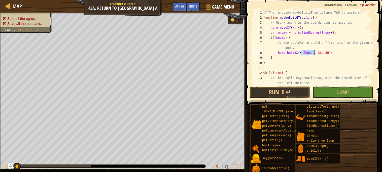
click at [312, 53] on div "// The function maybeBuildTrap defines TWO parameters! function maybeBuildTrap …" at bounding box center [319, 48] width 112 height 76
click at [328, 51] on div "// The function maybeBuildTrap defines TWO parameters! function maybeBuildTrap …" at bounding box center [319, 53] width 112 height 86
type textarea "hero.buildXY("fire-trap", x, y);"
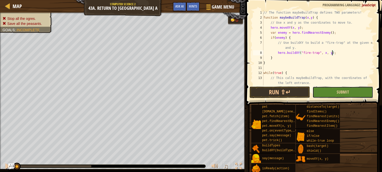
click at [352, 88] on button "Submit" at bounding box center [343, 93] width 61 height 12
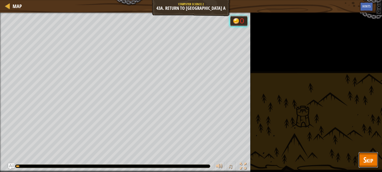
click at [366, 161] on span "Skip" at bounding box center [369, 160] width 10 height 10
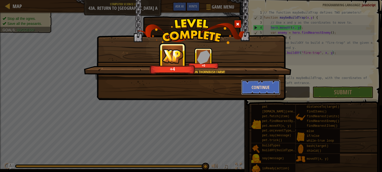
click at [266, 84] on button "Continue" at bounding box center [261, 87] width 39 height 15
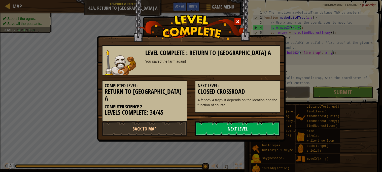
click at [262, 123] on link "Next Level" at bounding box center [237, 129] width 85 height 15
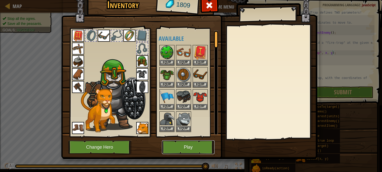
click at [202, 142] on button "Play" at bounding box center [188, 148] width 53 height 14
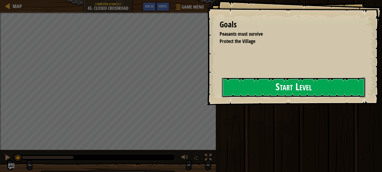
click at [331, 84] on button "Start Level" at bounding box center [294, 88] width 144 height 20
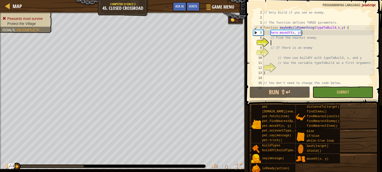
type textarea "f"
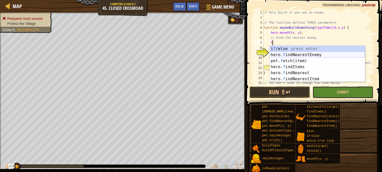
click at [304, 55] on div "i f /else press enter hero. f indNearestEnemy press enter pet. f etch(item) pre…" at bounding box center [317, 70] width 95 height 48
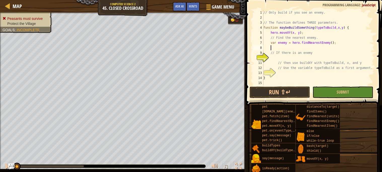
click at [292, 57] on div "// Only build if you see an enemy. // The function defines THREE parameters. fu…" at bounding box center [319, 53] width 112 height 86
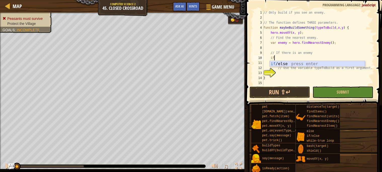
click at [297, 62] on div "if /else press enter" at bounding box center [317, 70] width 95 height 18
type textarea "if (enemy) {"
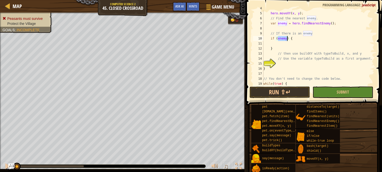
scroll to position [26, 0]
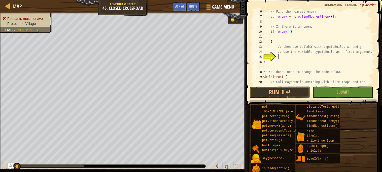
click at [281, 56] on div "// Find the nearest enemy. var enemy = hero . findNearestEnemy ( ) ; // If ther…" at bounding box center [319, 54] width 112 height 91
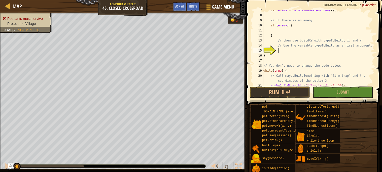
scroll to position [32, 0]
click at [278, 29] on div "var enemy = hero . findNearestEnemy ( ) ; // If there is an enemy if ( enemy ) …" at bounding box center [319, 52] width 112 height 86
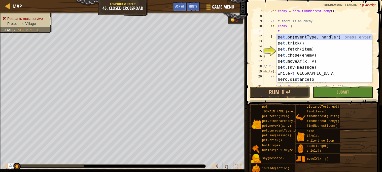
scroll to position [2, 1]
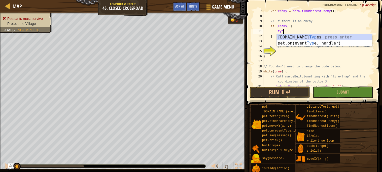
type textarea "type"
click at [349, 63] on div "var enemy = hero . findNearestEnemy ( ) ; // If there is an enemy if ( enemy ) …" at bounding box center [319, 52] width 112 height 86
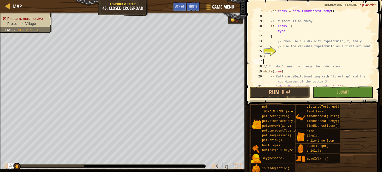
click at [291, 31] on div "var enemy = hero . findNearestEnemy ( ) ; // If there is an enemy if ( enemy ) …" at bounding box center [319, 52] width 112 height 86
type textarea "typeToBuild(x, y)"
click at [313, 31] on div "var enemy = hero . findNearestEnemy ( ) ; // If there is an enemy if ( enemy ) …" at bounding box center [319, 52] width 112 height 86
type textarea "typeToBuild(x, y)"
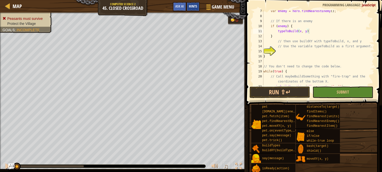
click at [189, 8] on span "Hints" at bounding box center [193, 6] width 8 height 5
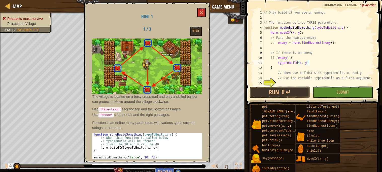
scroll to position [0, 0]
click at [199, 29] on button "Next" at bounding box center [196, 31] width 12 height 9
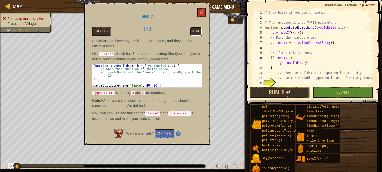
click at [199, 29] on button "Next" at bounding box center [196, 31] width 12 height 9
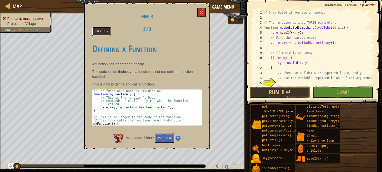
click at [101, 28] on button "Previous" at bounding box center [101, 31] width 18 height 9
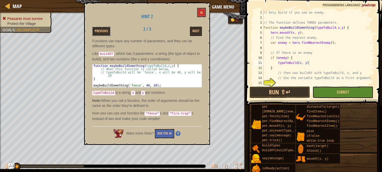
click at [101, 28] on button "Previous" at bounding box center [101, 31] width 18 height 9
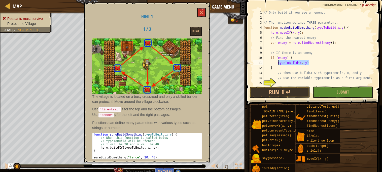
drag, startPoint x: 310, startPoint y: 62, endPoint x: 279, endPoint y: 61, distance: 31.3
click at [279, 61] on div "// Only build if you see an enemy. // The function defines THREE parameters. fu…" at bounding box center [319, 53] width 112 height 86
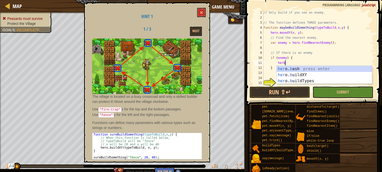
scroll to position [2, 1]
click at [298, 75] on div "her o. b ash press enter her o. b uildXY press enter her o. b uildTypes press e…" at bounding box center [324, 81] width 95 height 30
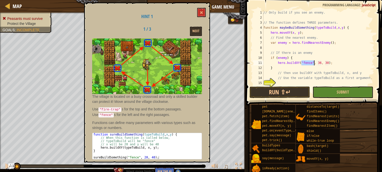
click at [313, 64] on div "// Only build if you see an enemy. // The function defines THREE parameters. fu…" at bounding box center [319, 48] width 112 height 76
drag, startPoint x: 315, startPoint y: 63, endPoint x: 303, endPoint y: 62, distance: 12.1
click at [303, 62] on div "// Only build if you see an enemy. // The function defines THREE parameters. fu…" at bounding box center [319, 53] width 112 height 86
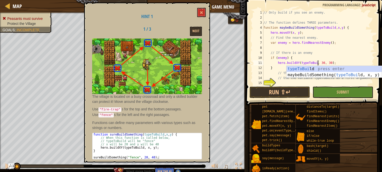
scroll to position [2, 5]
click at [329, 63] on div "// Only build if you see an enemy. // The function defines THREE parameters. fu…" at bounding box center [319, 53] width 112 height 86
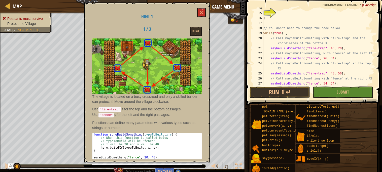
scroll to position [72, 0]
type textarea "hero.buildXY(typeToBuild, x, y);"
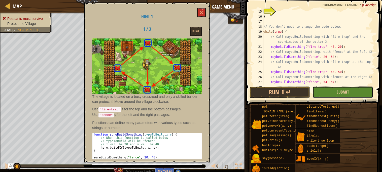
click at [342, 94] on span "Submit" at bounding box center [343, 92] width 12 height 6
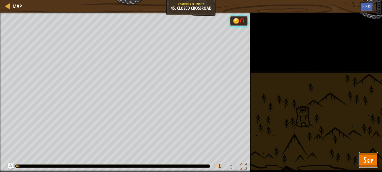
click at [367, 154] on button "Skip" at bounding box center [369, 160] width 20 height 16
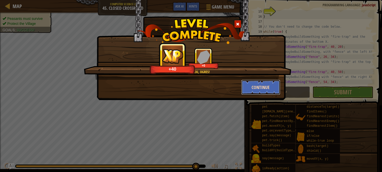
click at [254, 90] on button "Continue" at bounding box center [261, 87] width 39 height 15
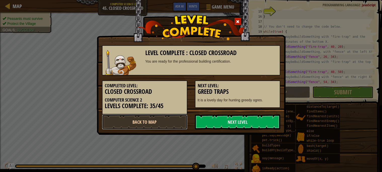
click at [146, 118] on link "Back to Map" at bounding box center [144, 122] width 85 height 15
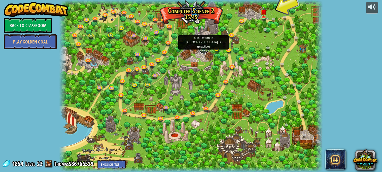
click at [203, 48] on link at bounding box center [204, 49] width 10 height 10
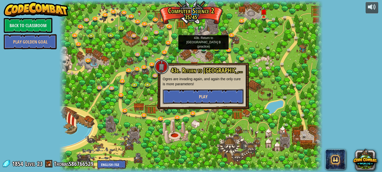
click at [226, 97] on button "Play" at bounding box center [203, 96] width 81 height 15
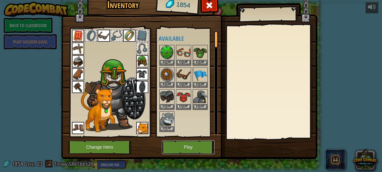
click at [203, 148] on button "Play" at bounding box center [188, 148] width 53 height 14
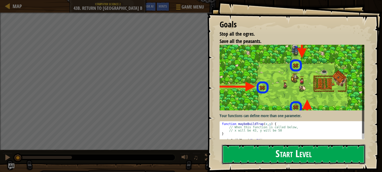
click at [288, 155] on button "Start Level" at bounding box center [294, 155] width 144 height 20
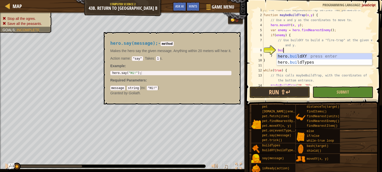
scroll to position [2, 1]
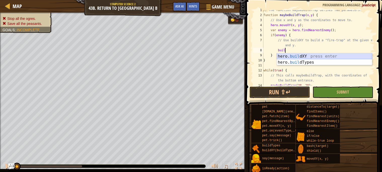
click at [293, 58] on div "hero. buil dXY press enter hero. buil dTypes press enter" at bounding box center [324, 65] width 95 height 24
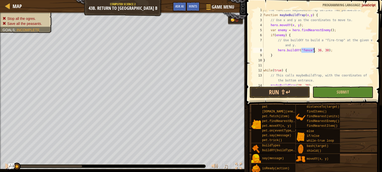
click at [312, 49] on div "// The function maybeBuildTrap defines TWO parameters! function maybeBuildTrap …" at bounding box center [319, 48] width 112 height 76
click at [329, 49] on div "// The function maybeBuildTrap defines TWO parameters! function maybeBuildTrap …" at bounding box center [319, 51] width 112 height 86
type textarea "hero.buildXY("fire-trap", x, y);"
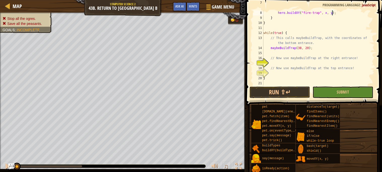
scroll to position [40, 0]
click at [304, 62] on div "hero . buildXY ( "fire-trap" , x , y ) ; } } while ( true ) { // This calls may…" at bounding box center [319, 53] width 112 height 86
type textarea "maybeBuildTrap(56, 34)"
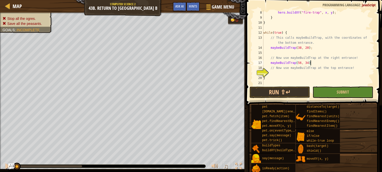
click at [295, 73] on div "hero . buildXY ( "fire-trap" , x , y ) ; } } while ( true ) { // This calls may…" at bounding box center [319, 53] width 112 height 86
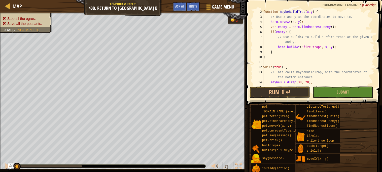
scroll to position [0, 0]
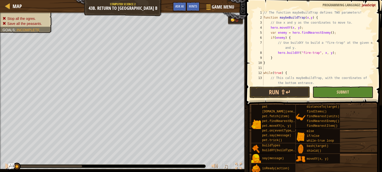
type textarea "maybeBuildTrap(38, 48)"
click at [348, 93] on span "Submit" at bounding box center [343, 92] width 12 height 6
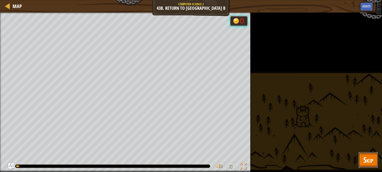
click at [371, 163] on span "Skip" at bounding box center [369, 160] width 10 height 10
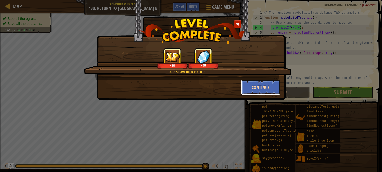
click at [246, 87] on button "Continue" at bounding box center [261, 87] width 39 height 15
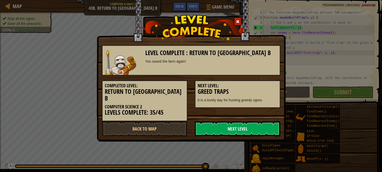
click at [265, 122] on link "Next Level" at bounding box center [237, 129] width 85 height 15
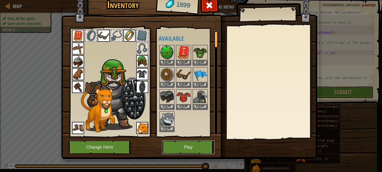
click at [204, 148] on button "Play" at bounding box center [188, 148] width 53 height 14
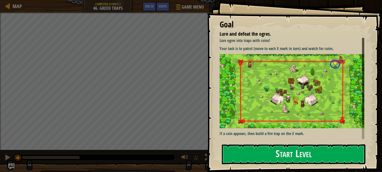
scroll to position [16, 0]
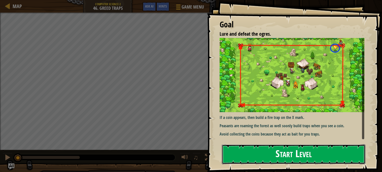
click at [299, 148] on button "Start Level" at bounding box center [294, 155] width 144 height 20
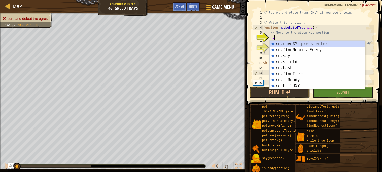
scroll to position [2, 1]
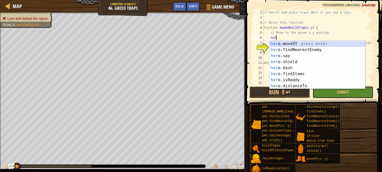
click at [296, 44] on div "her o.moveXY press enter her o.findNearestEnemy press enter her o.say press ent…" at bounding box center [317, 71] width 95 height 61
type textarea "hero.moveXY(x, y);"
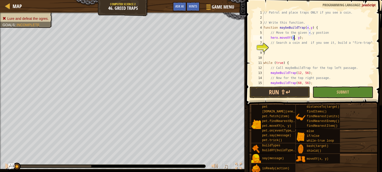
click at [303, 47] on div "// Patrol and place traps ONLY if you see a coin. // Write this function. funct…" at bounding box center [319, 53] width 112 height 86
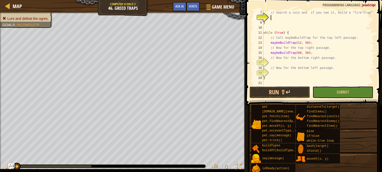
click at [301, 61] on div "// Search a coin and if you see it, build a "fire-trap" } while ( true ) { // C…" at bounding box center [319, 53] width 112 height 86
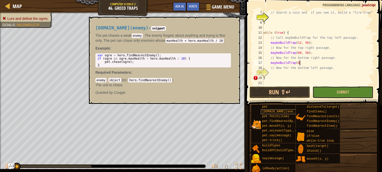
scroll to position [2, 3]
type textarea "maybeBuildTrap(68, 12)"
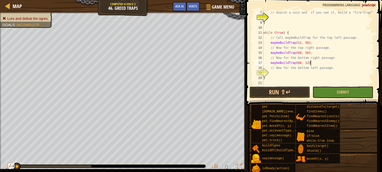
click at [276, 73] on div "// Search a coin and if you see it, build a "fire-trap" } while ( true ) { // C…" at bounding box center [319, 53] width 112 height 86
type textarea "maybeBuildTrap(12, 12)"
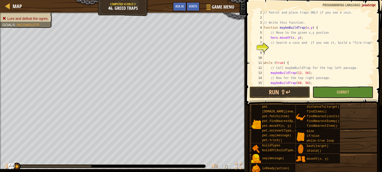
click at [291, 47] on div "// Patrol and place traps ONLY if you see a coin. // Write this function. funct…" at bounding box center [319, 53] width 112 height 86
click at [193, 4] on span "Hints" at bounding box center [193, 6] width 8 height 5
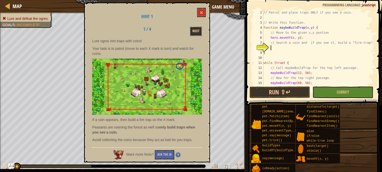
click at [196, 27] on button "Next" at bounding box center [196, 31] width 12 height 9
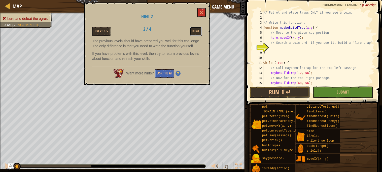
click at [196, 27] on button "Next" at bounding box center [196, 31] width 12 height 9
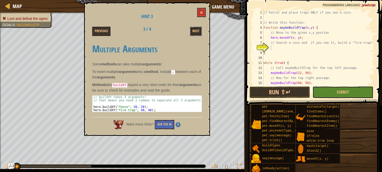
click at [196, 27] on button "Next" at bounding box center [196, 31] width 12 height 9
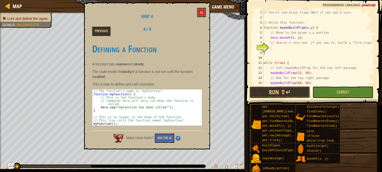
click at [196, 27] on div "Previous 4 / 4" at bounding box center [146, 31] width 117 height 9
click at [200, 14] on span at bounding box center [202, 13] width 4 height 4
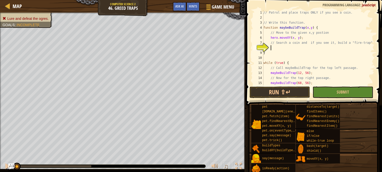
click at [280, 47] on div "// Patrol and place traps ONLY if you see a coin. // Write this function. funct…" at bounding box center [319, 53] width 112 height 86
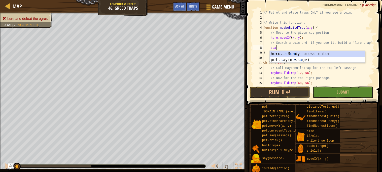
scroll to position [2, 1]
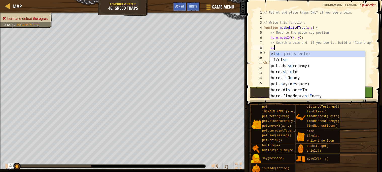
type textarea "s"
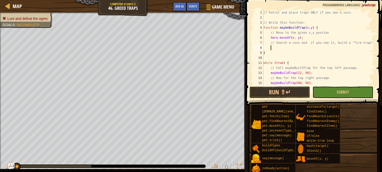
scroll to position [2, 0]
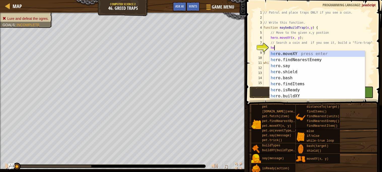
type textarea "her"
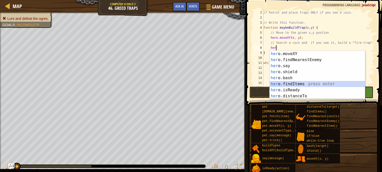
click at [302, 83] on div "her o.moveXY press enter her o.findNearestEnemy press enter her o.say press ent…" at bounding box center [317, 81] width 95 height 61
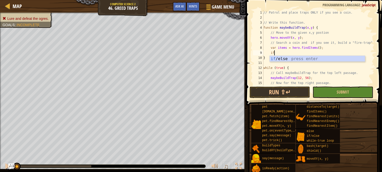
scroll to position [2, 1]
click at [305, 59] on div "if /else press enter" at bounding box center [317, 65] width 95 height 18
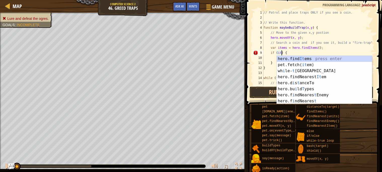
scroll to position [2, 2]
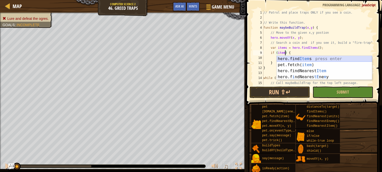
click at [308, 60] on div "hero.find Item s press enter pet.fetch( item ) press enter hero.findNearest Ite…" at bounding box center [324, 74] width 95 height 36
type textarea "if (hero.findItems()) {"
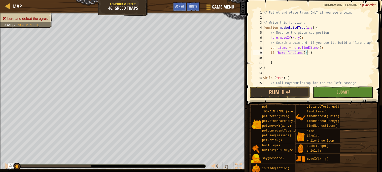
click at [290, 59] on div "// Patrol and place traps ONLY if you see a coin. // Write this function. funct…" at bounding box center [319, 53] width 112 height 86
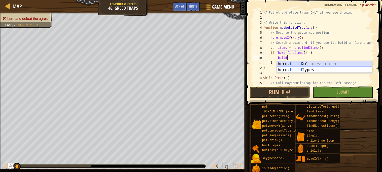
click at [311, 64] on div "hero. build XY press enter hero. build Types press enter" at bounding box center [324, 73] width 95 height 24
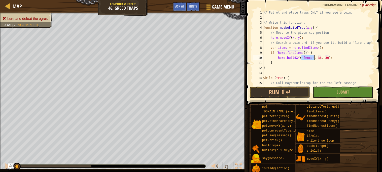
click at [312, 56] on div "// Patrol and place traps ONLY if you see a coin. // Write this function. funct…" at bounding box center [319, 48] width 112 height 76
click at [342, 92] on span "Submit" at bounding box center [343, 92] width 12 height 6
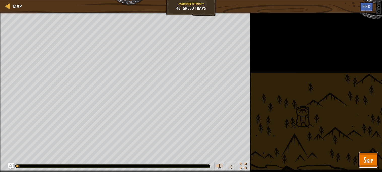
click at [369, 156] on span "Skip" at bounding box center [369, 160] width 10 height 10
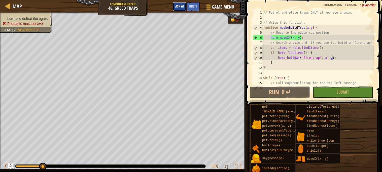
click at [180, 8] on span "Ask AI" at bounding box center [179, 6] width 9 height 5
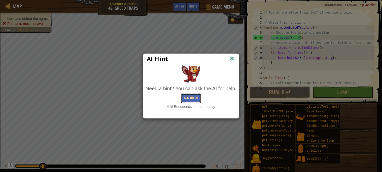
click at [195, 97] on button "Ask the AI" at bounding box center [191, 98] width 19 height 9
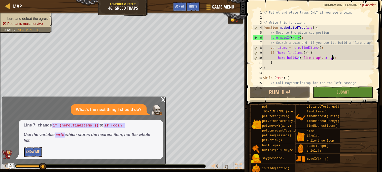
click at [30, 150] on button "Show Me" at bounding box center [33, 152] width 18 height 9
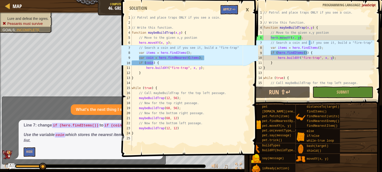
type textarea "var items = hero.findItems();"
click at [325, 48] on div "// Patrol and place traps ONLY if you see a coin. // Write this function. funct…" at bounding box center [319, 53] width 112 height 86
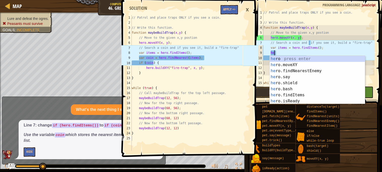
type textarea "her"
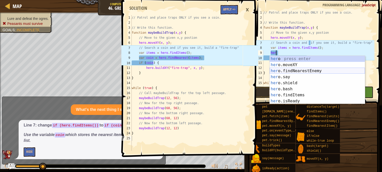
click at [318, 72] on div "her o press enter her o.moveXY press enter her o.findNearestEnemy press enter h…" at bounding box center [317, 86] width 95 height 61
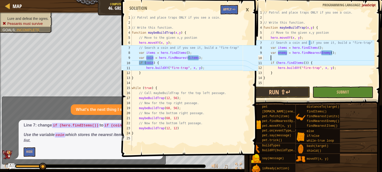
scroll to position [2, 0]
click at [287, 52] on div "// Patrol and place traps ONLY if you see a coin. // Write this function. funct…" at bounding box center [319, 53] width 112 height 86
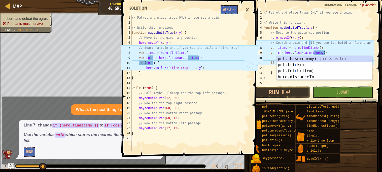
scroll to position [2, 2]
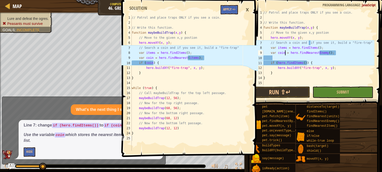
click at [327, 52] on div "// Patrol and place traps ONLY if you see a coin. // Write this function. funct…" at bounding box center [319, 53] width 112 height 86
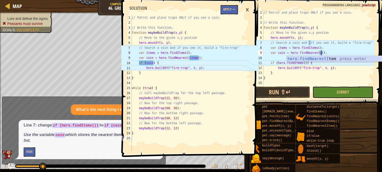
scroll to position [2, 5]
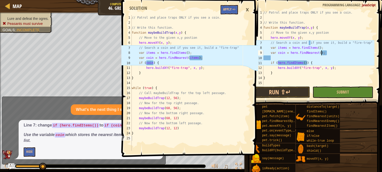
click at [321, 52] on div "// Patrol and place traps ONLY if you see a coin. // Write this function. funct…" at bounding box center [319, 53] width 112 height 86
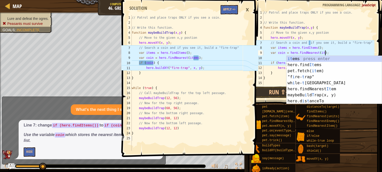
scroll to position [2, 5]
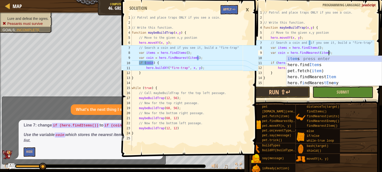
type textarea "var coin = hero.findNearest(items);"
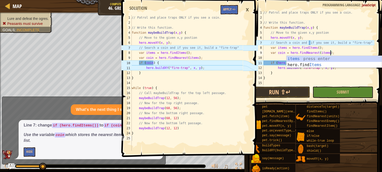
click at [285, 54] on div "// Patrol and place traps ONLY if you see a coin. // Write this function. funct…" at bounding box center [319, 53] width 112 height 86
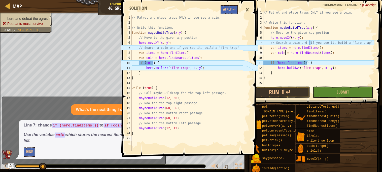
click at [286, 57] on div "// Patrol and place traps ONLY if you see a coin. // Write this function. funct…" at bounding box center [319, 53] width 112 height 86
click at [304, 63] on div "// Patrol and place traps ONLY if you see a coin. // Write this function. funct…" at bounding box center [319, 53] width 112 height 86
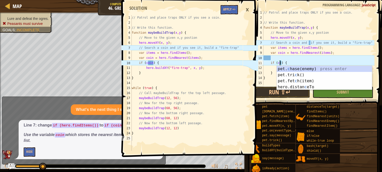
scroll to position [2, 2]
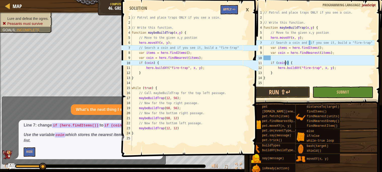
click at [289, 62] on div "// Patrol and place traps ONLY if you see a coin. // Write this function. funct…" at bounding box center [319, 53] width 112 height 86
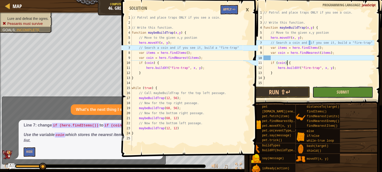
click at [340, 94] on span "Submit" at bounding box center [343, 92] width 12 height 6
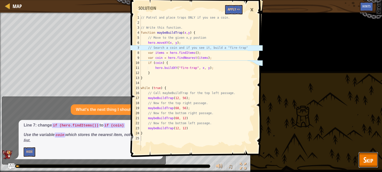
click at [369, 159] on span "Skip" at bounding box center [369, 160] width 10 height 10
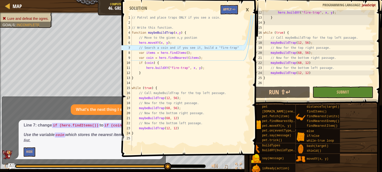
scroll to position [55, 0]
click at [247, 8] on div "×" at bounding box center [247, 10] width 9 height 12
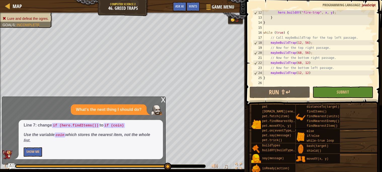
scroll to position [0, 0]
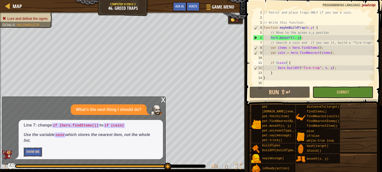
click at [35, 148] on button "Show Me" at bounding box center [33, 152] width 18 height 9
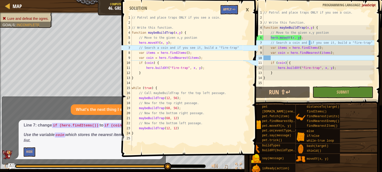
click at [249, 8] on div "×" at bounding box center [247, 10] width 9 height 12
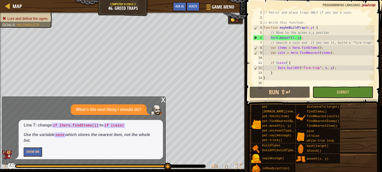
click at [164, 97] on div "x What's the next thing I should do? Line 7: change if (hero.findItems()) to if…" at bounding box center [84, 131] width 164 height 68
click at [164, 99] on div "x" at bounding box center [163, 99] width 5 height 5
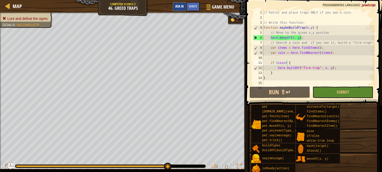
click at [179, 8] on span "Ask AI" at bounding box center [179, 6] width 9 height 5
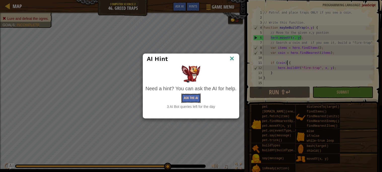
click at [192, 99] on button "Ask the AI" at bounding box center [191, 98] width 19 height 9
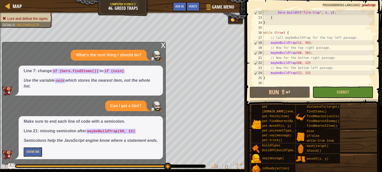
scroll to position [55, 0]
click at [319, 63] on div "hero . buildXY ( "fire-trap" , x , y ) ; } } while ( true ) { // Call maybeBuil…" at bounding box center [319, 53] width 112 height 86
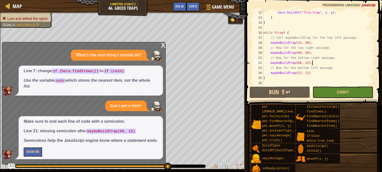
click at [318, 76] on div "hero . buildXY ( "fire-trap" , x , y ) ; } } while ( true ) { // Call maybeBuil…" at bounding box center [319, 53] width 112 height 86
click at [315, 73] on div "hero . buildXY ( "fire-trap" , x , y ) ; } } while ( true ) { // Call maybeBuil…" at bounding box center [319, 53] width 112 height 86
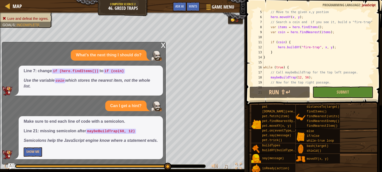
scroll to position [21, 0]
type textarea "maybeBuildTrap(12, 12);"
click at [39, 152] on button "Show Me" at bounding box center [33, 152] width 18 height 9
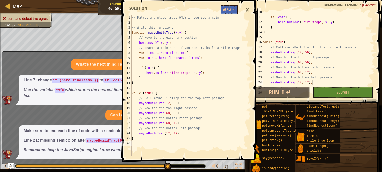
scroll to position [46, 0]
click at [344, 93] on span "Submit" at bounding box center [343, 92] width 12 height 6
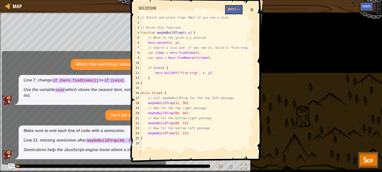
click at [368, 153] on button "Skip" at bounding box center [369, 160] width 20 height 16
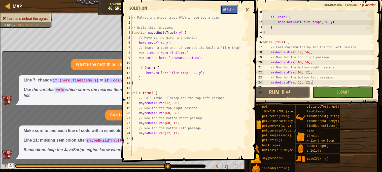
click at [233, 8] on button "Apply =>" at bounding box center [229, 9] width 17 height 9
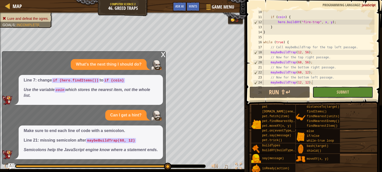
click at [331, 95] on button "Submit" at bounding box center [343, 93] width 61 height 12
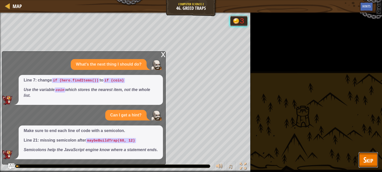
click at [378, 163] on button "Skip" at bounding box center [369, 160] width 20 height 16
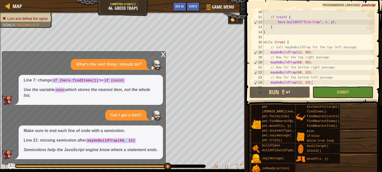
click at [159, 51] on div "x What's the next thing I should do? Line 7: change if (hero.findItems()) to if…" at bounding box center [84, 107] width 164 height 113
click at [161, 53] on div "x" at bounding box center [163, 54] width 5 height 5
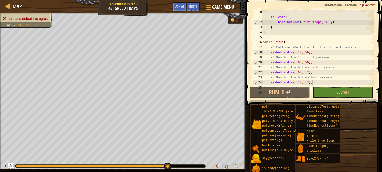
scroll to position [0, 0]
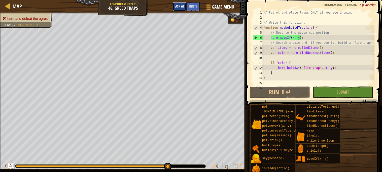
click at [185, 5] on button "Ask AI" at bounding box center [180, 6] width 14 height 9
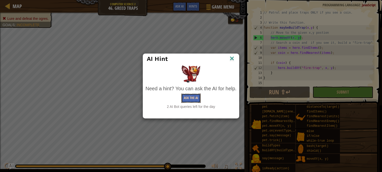
click at [190, 101] on button "Ask the AI" at bounding box center [191, 98] width 19 height 9
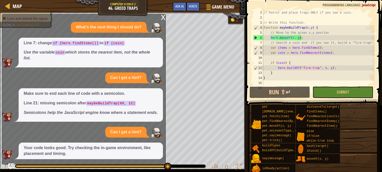
click at [104, 146] on p "Your code looks good. Try checking the in-game environment, like placement and …" at bounding box center [91, 151] width 134 height 12
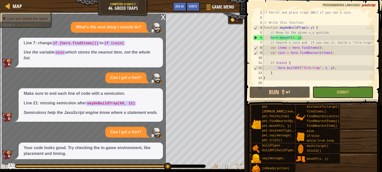
click at [104, 146] on p "Your code looks good. Try checking the in-game environment, like placement and …" at bounding box center [91, 151] width 134 height 12
click at [163, 17] on div "x" at bounding box center [163, 16] width 5 height 5
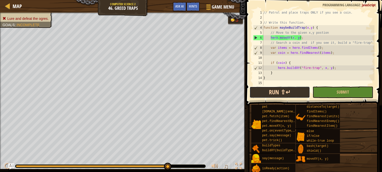
click at [284, 91] on button "Run ⇧↵" at bounding box center [280, 93] width 61 height 12
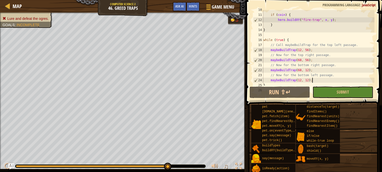
scroll to position [55, 0]
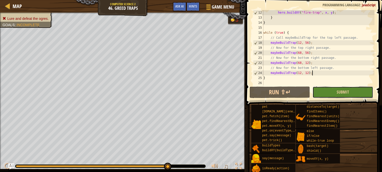
click at [355, 98] on button "Submit" at bounding box center [343, 93] width 61 height 12
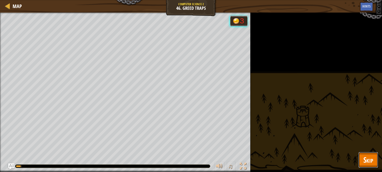
click at [370, 160] on span "Skip" at bounding box center [369, 160] width 10 height 10
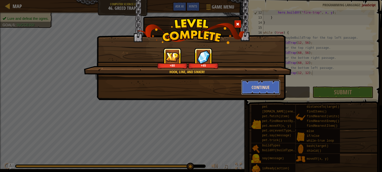
click at [252, 90] on button "Continue" at bounding box center [261, 87] width 39 height 15
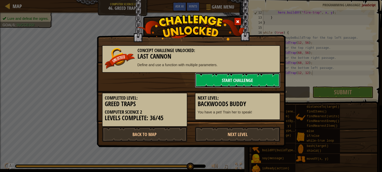
click at [214, 76] on link "Start Challenge" at bounding box center [237, 80] width 85 height 15
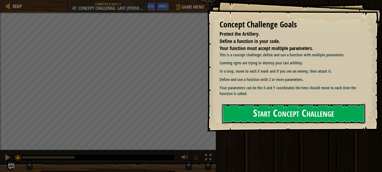
click at [257, 107] on button "Start Concept Challenge" at bounding box center [294, 114] width 144 height 20
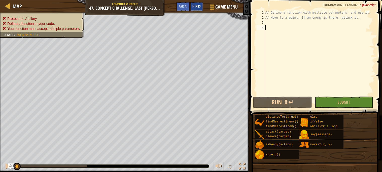
click at [197, 2] on div "Hints" at bounding box center [196, 6] width 13 height 9
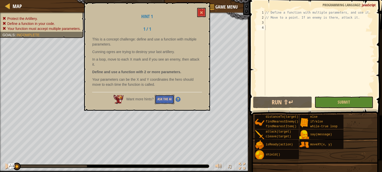
click at [164, 98] on button "Ask the AI" at bounding box center [164, 99] width 19 height 9
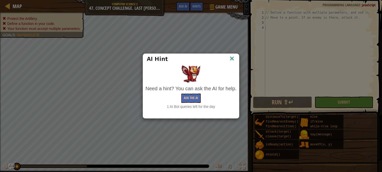
click at [233, 58] on img at bounding box center [232, 59] width 7 height 8
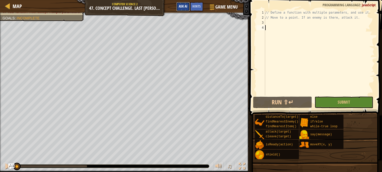
click at [182, 4] on span "Ask AI" at bounding box center [183, 6] width 9 height 5
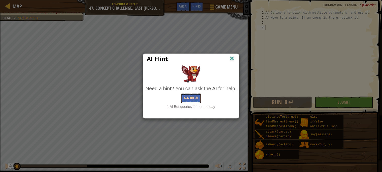
click at [193, 98] on button "Ask the AI" at bounding box center [191, 98] width 19 height 9
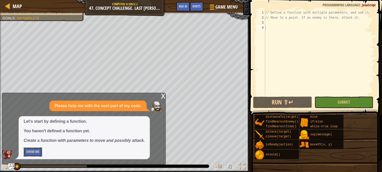
click at [30, 149] on button "Show Me" at bounding box center [33, 152] width 18 height 9
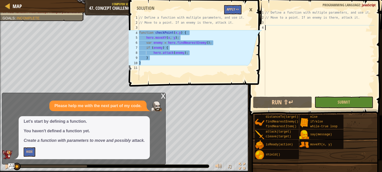
click at [295, 30] on div "// Define a function with multiple parameters, and use it. // Move to a point. …" at bounding box center [319, 58] width 110 height 96
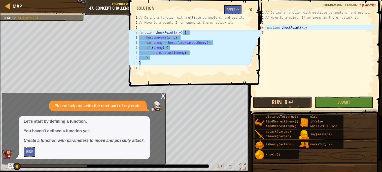
scroll to position [2, 3]
type textarea "function checkPoint(x, y) {"
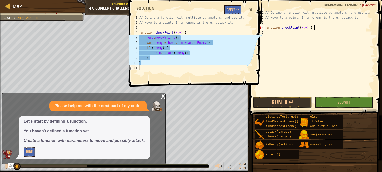
click at [282, 32] on div "// Define a function with multiple parameters, and use it. // Move to a point. …" at bounding box center [319, 58] width 110 height 96
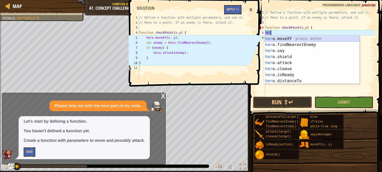
click at [290, 38] on div "her o.moveXY press enter her o.findNearestEnemy press enter her o.say press ent…" at bounding box center [311, 66] width 95 height 61
type textarea "hero.moveXY(x, y);"
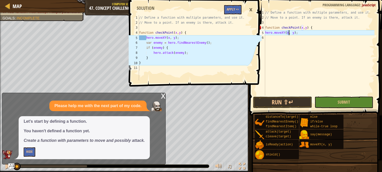
click at [279, 40] on div "// Define a function with multiple parameters, and use it. // Move to a point. …" at bounding box center [319, 58] width 110 height 96
click at [267, 32] on div "// Define a function with multiple parameters, and use it. // Move to a point. …" at bounding box center [319, 58] width 110 height 96
click at [266, 32] on div "// Define a function with multiple parameters, and use it. // Move to a point. …" at bounding box center [319, 58] width 110 height 96
type textarea "hero.moveXY(x, y);"
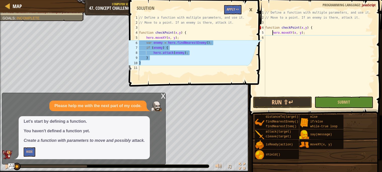
click at [275, 38] on div "// Define a function with multiple parameters, and use it. // Move to a point. …" at bounding box center [319, 58] width 110 height 96
click at [276, 37] on div "// Define a function with multiple parameters, and use it. // Move to a point. …" at bounding box center [319, 58] width 110 height 96
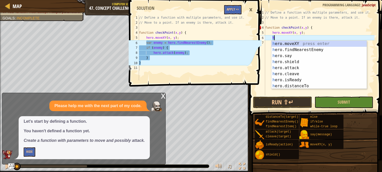
scroll to position [2, 1]
type textarea "her"
click at [286, 48] on div "her o.moveXY press enter her o.findNearestEnemy press enter her o.say press ent…" at bounding box center [319, 71] width 95 height 61
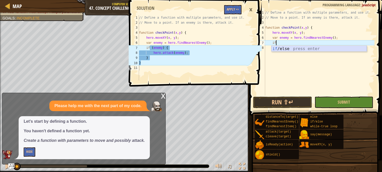
click at [292, 50] on div "if /else press enter" at bounding box center [319, 55] width 95 height 18
type textarea "if (enemy) {"
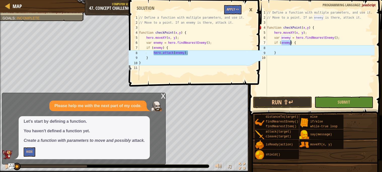
click at [288, 50] on div "// Define a function with multiple parameters, and use it. // Move to a point. …" at bounding box center [320, 58] width 109 height 96
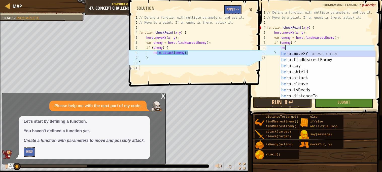
scroll to position [2, 1]
click at [305, 77] on div "her o.moveXY press enter her o.findNearestEnemy press enter her o.say press ent…" at bounding box center [328, 81] width 95 height 61
type textarea "hero.attack(enemy);"
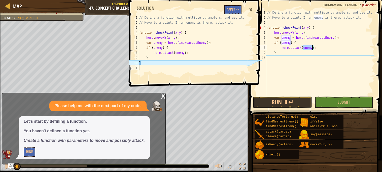
click at [275, 57] on div "// Define a function with multiple parameters, and use it. // Move to a point. …" at bounding box center [320, 58] width 109 height 96
click at [272, 58] on div "// Define a function with multiple parameters, and use it. // Move to a point. …" at bounding box center [320, 58] width 109 height 96
click at [269, 57] on div "// Define a function with multiple parameters, and use it. // Move to a point. …" at bounding box center [320, 58] width 109 height 96
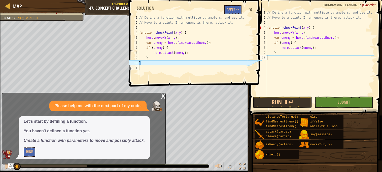
click at [269, 57] on div "// Define a function with multiple parameters, and use it. // Move to a point. …" at bounding box center [320, 58] width 109 height 96
click at [279, 53] on div "// Define a function with multiple parameters, and use it. // Move to a point. …" at bounding box center [320, 58] width 109 height 96
type textarea "}"
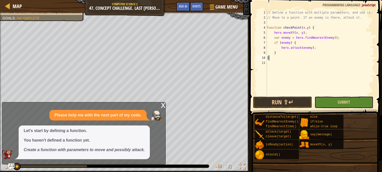
type textarea "}"
click at [335, 102] on button "Submit" at bounding box center [344, 103] width 59 height 12
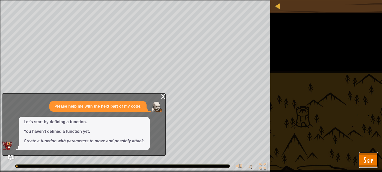
click at [373, 159] on span "Skip" at bounding box center [369, 160] width 10 height 10
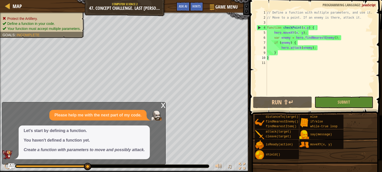
click at [96, 153] on div "Let's start by defining a function. You haven't defined a function yet. Create …" at bounding box center [84, 143] width 131 height 34
click at [162, 107] on div "x" at bounding box center [163, 105] width 5 height 5
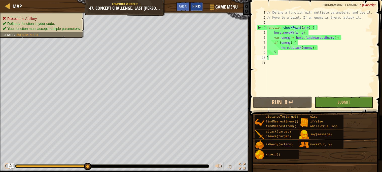
click at [190, 2] on div "Hints" at bounding box center [196, 6] width 13 height 9
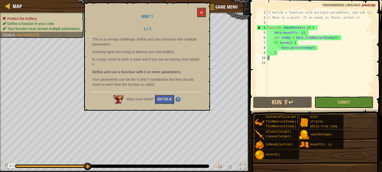
click at [168, 98] on button "Ask the AI" at bounding box center [164, 99] width 19 height 9
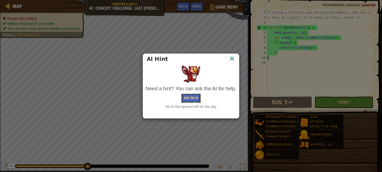
click at [190, 98] on button "Ask the AI" at bounding box center [191, 98] width 19 height 9
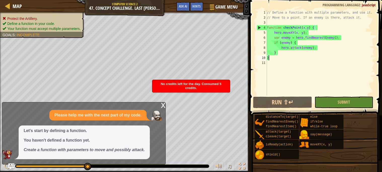
click at [163, 105] on div "x" at bounding box center [163, 105] width 5 height 5
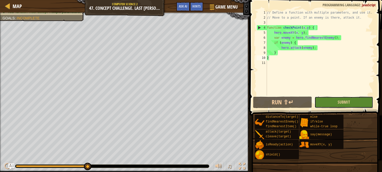
click at [326, 104] on button "Submit" at bounding box center [344, 103] width 59 height 12
